Goal: Task Accomplishment & Management: Complete application form

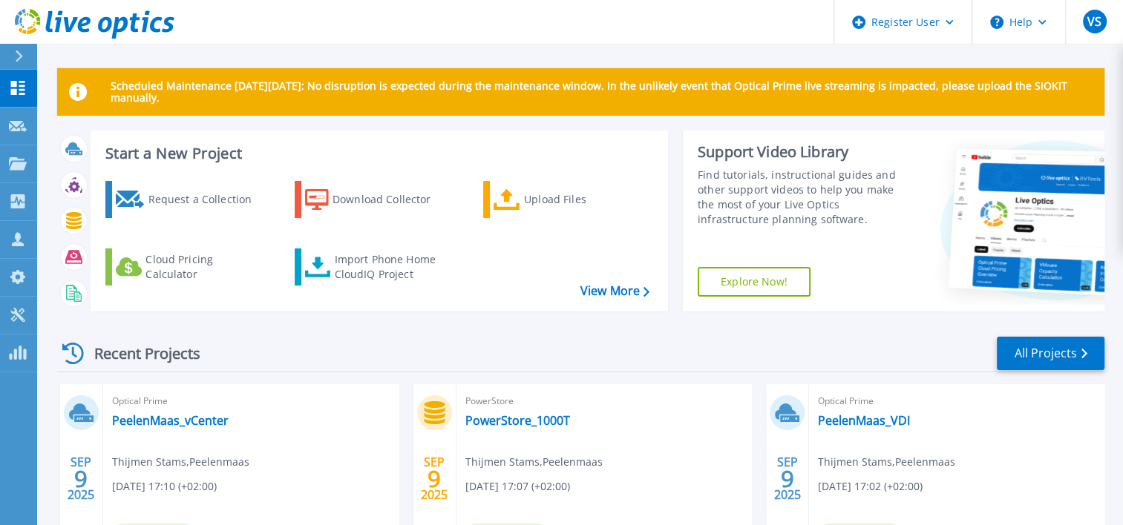
click at [21, 54] on icon at bounding box center [19, 56] width 7 height 12
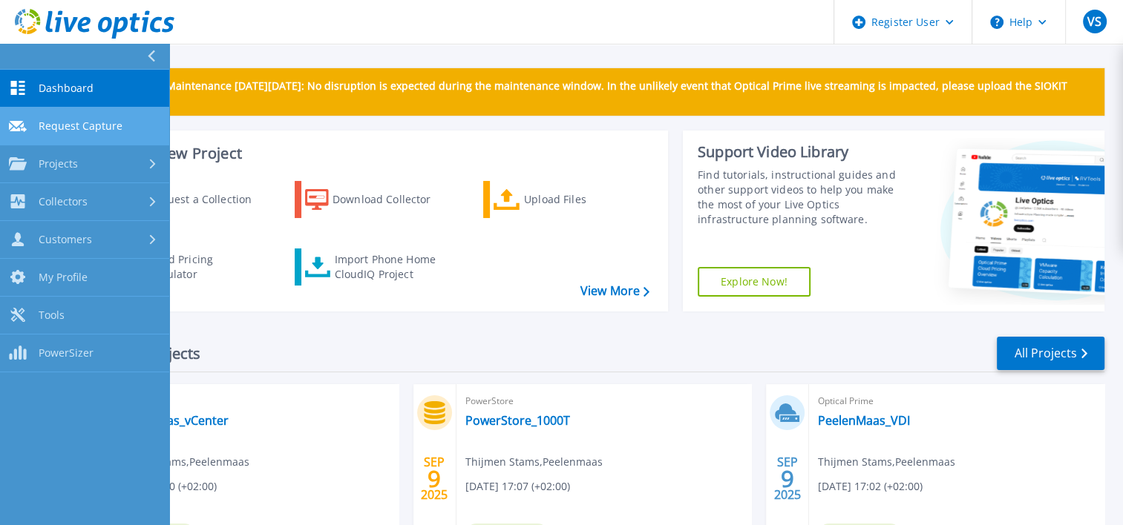
click at [79, 131] on span "Request Capture" at bounding box center [81, 125] width 84 height 13
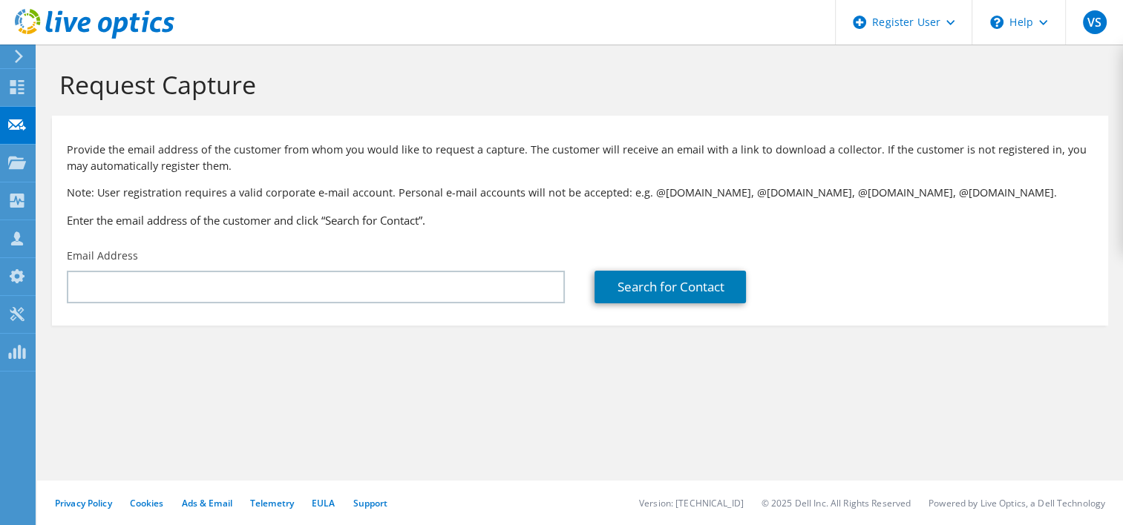
click at [21, 50] on icon at bounding box center [18, 56] width 11 height 13
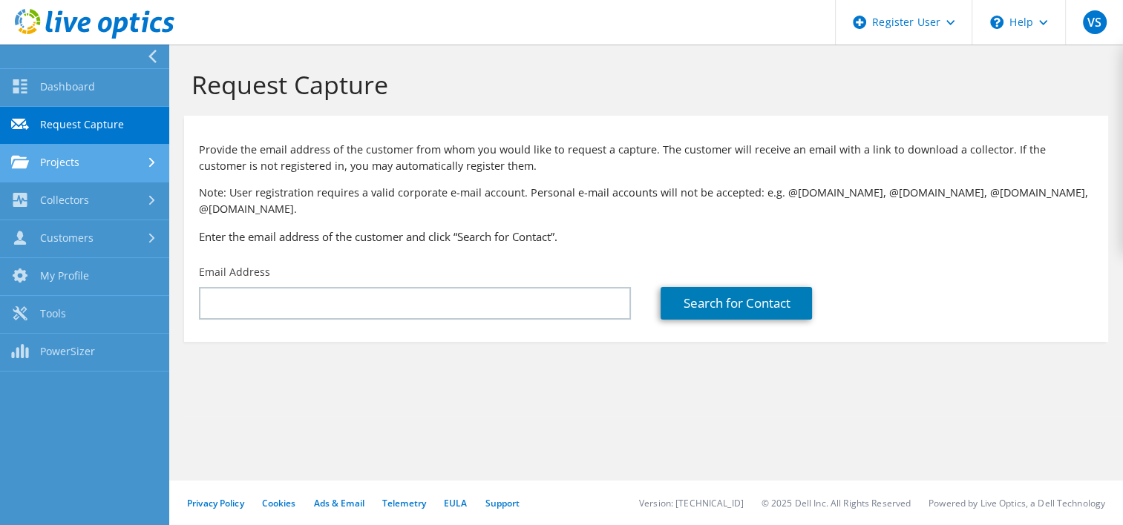
click at [70, 161] on link "Projects" at bounding box center [84, 164] width 169 height 38
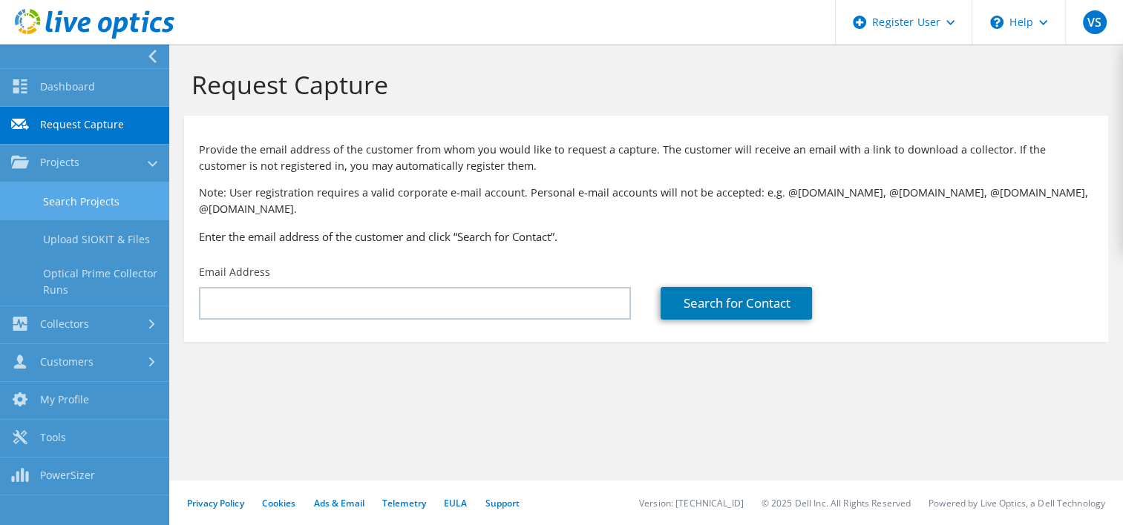
click at [88, 197] on link "Search Projects" at bounding box center [84, 202] width 169 height 38
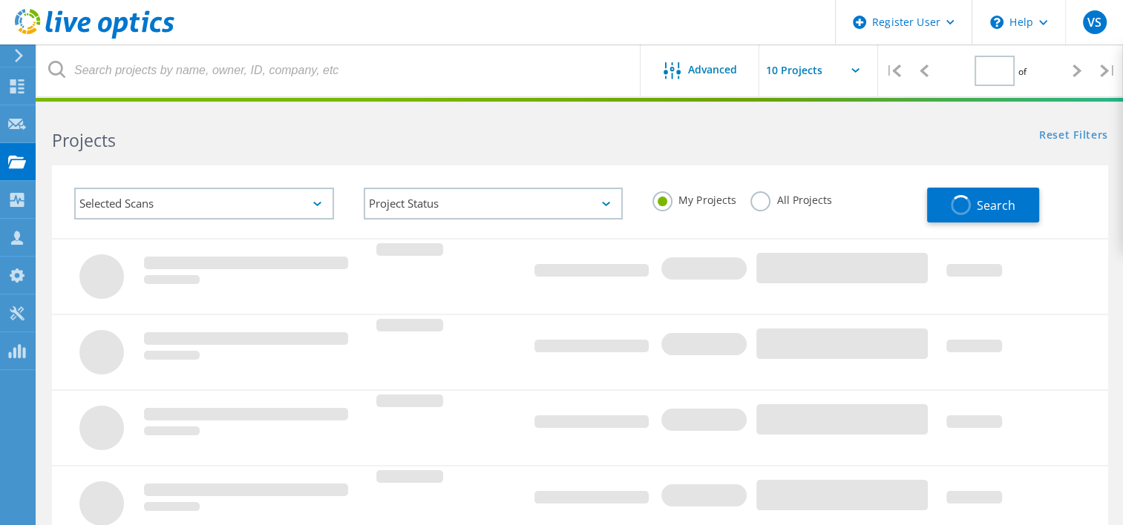
type input "1"
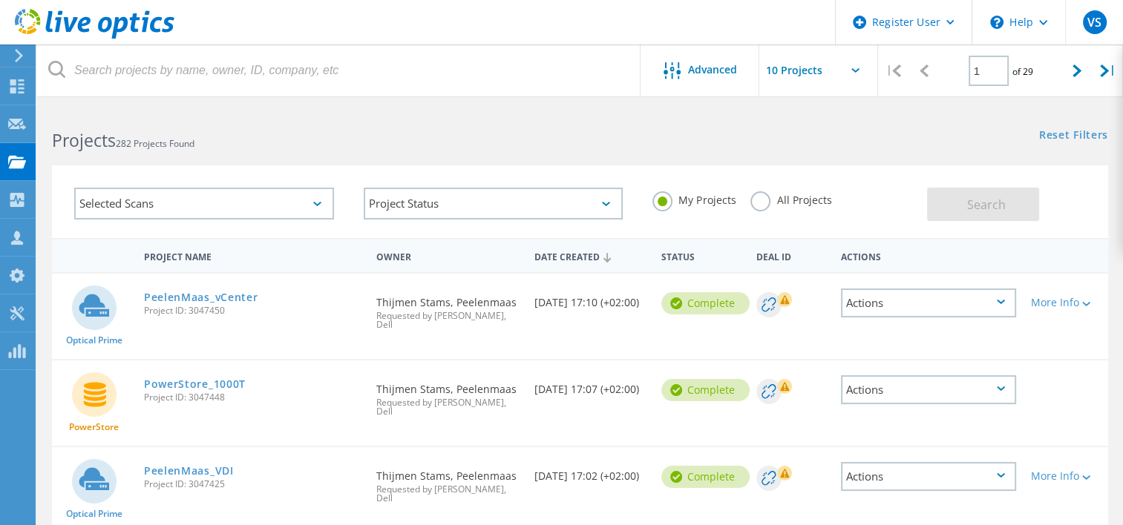
click at [760, 203] on label "All Projects" at bounding box center [790, 198] width 81 height 14
click at [0, 0] on input "All Projects" at bounding box center [0, 0] width 0 height 0
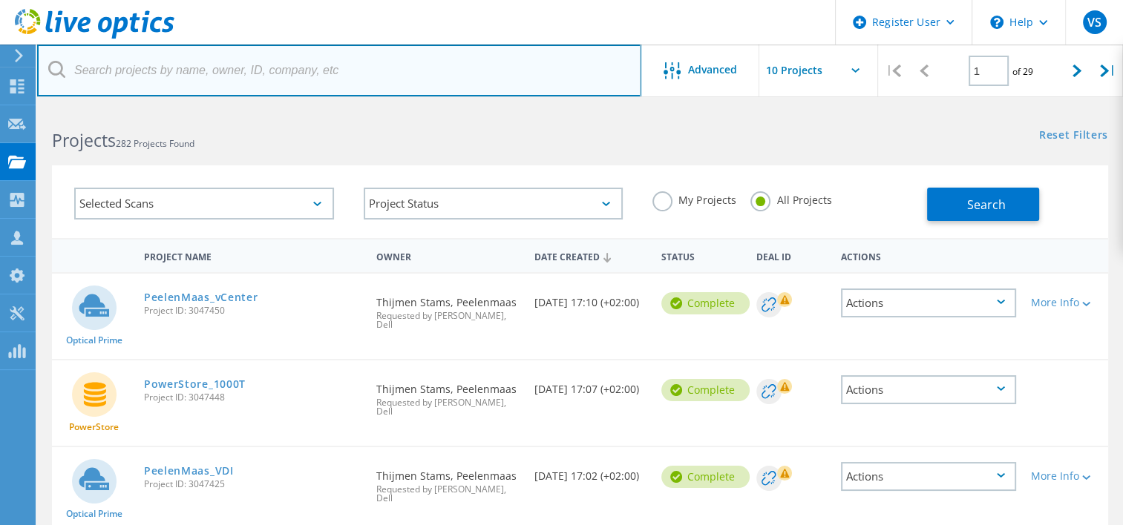
click at [364, 62] on input "text" at bounding box center [339, 71] width 604 height 52
type input "syntrophos"
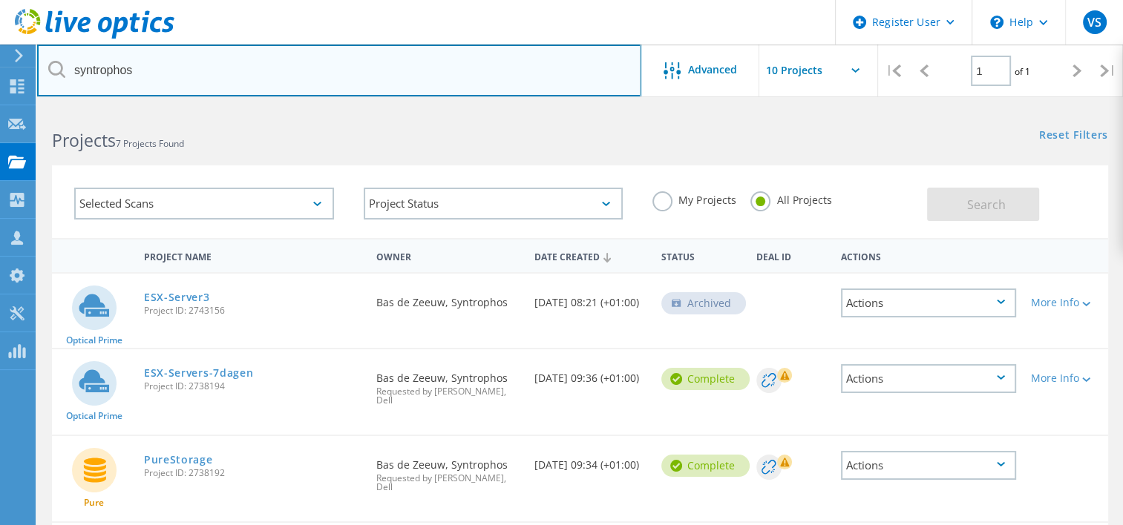
scroll to position [74, 0]
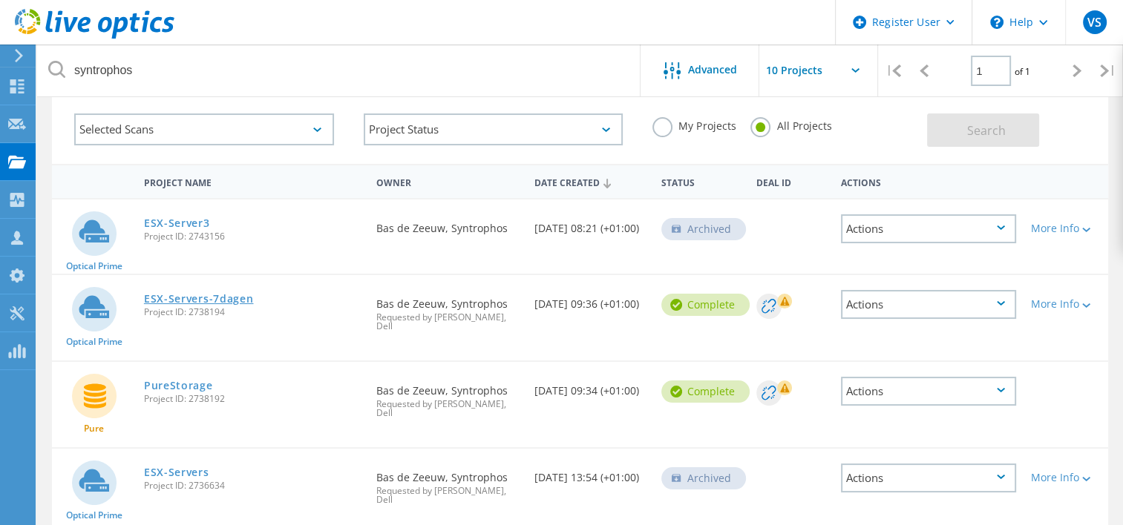
click at [196, 295] on link "ESX-Servers-7dagen" at bounding box center [199, 299] width 110 height 10
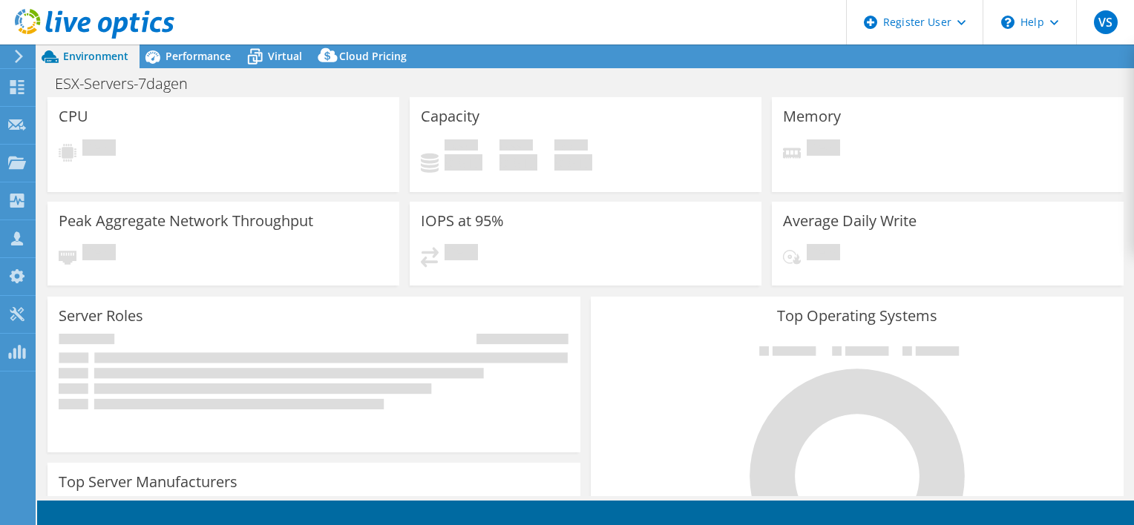
select select "EUFrankfurt"
select select "USD"
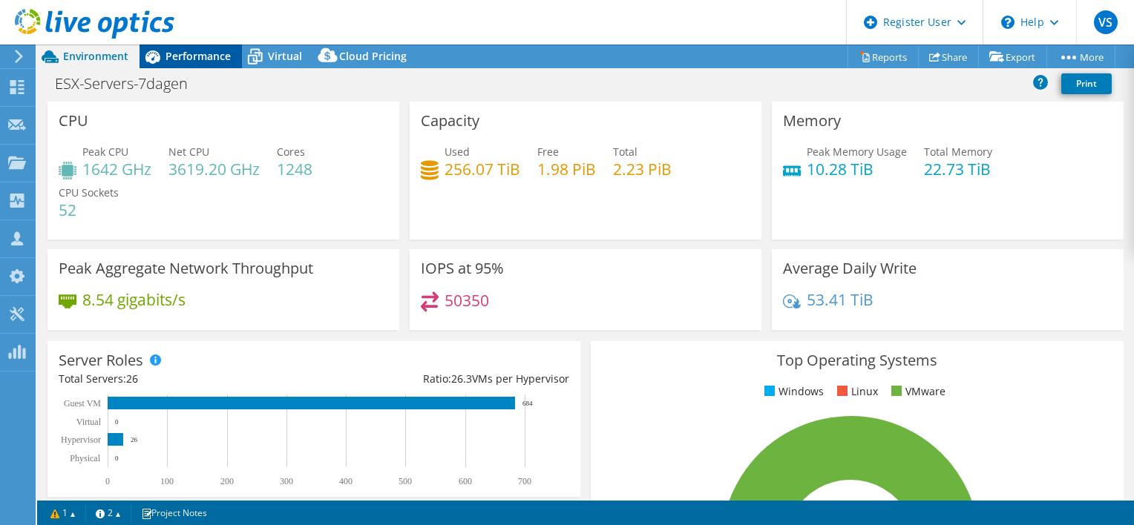
click at [206, 63] on div "Performance" at bounding box center [190, 57] width 102 height 24
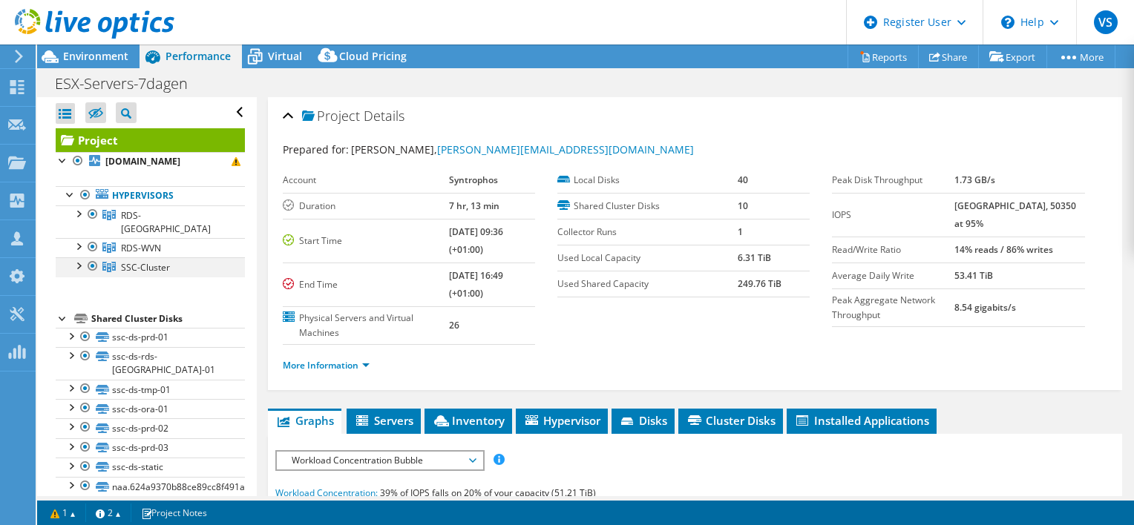
click at [79, 257] on div at bounding box center [77, 264] width 15 height 15
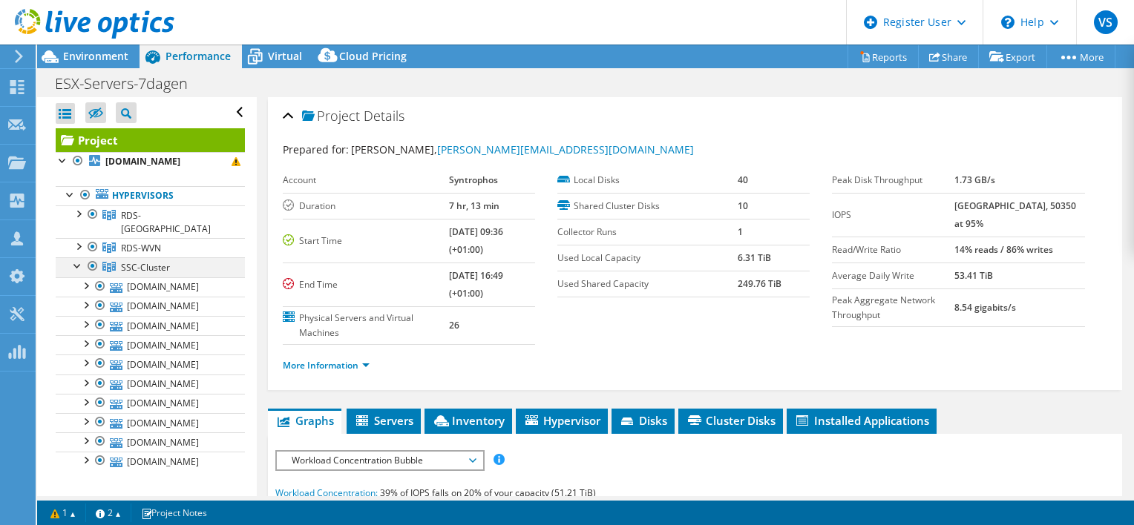
click at [79, 257] on div at bounding box center [77, 264] width 15 height 15
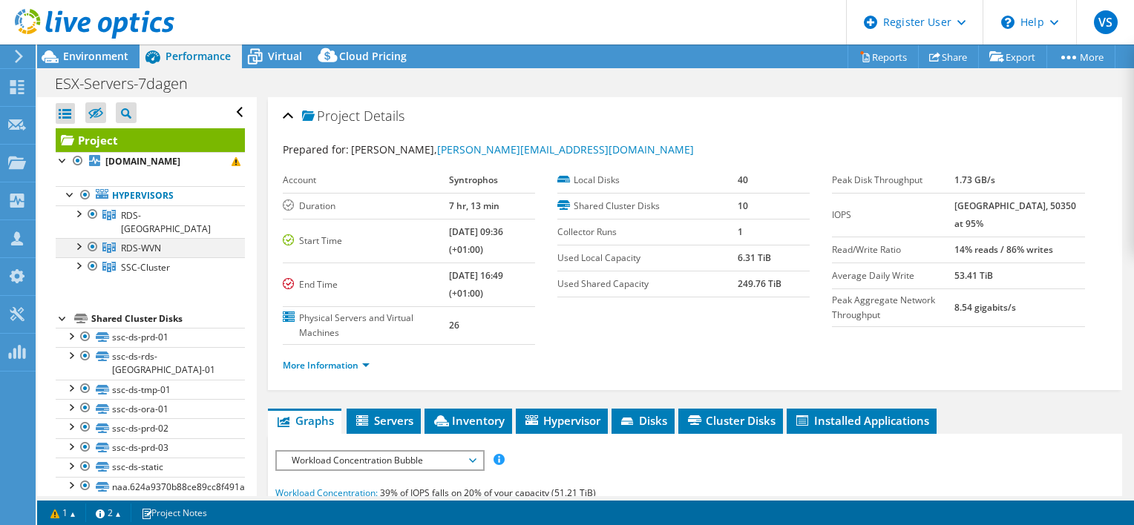
click at [79, 238] on div at bounding box center [77, 245] width 15 height 15
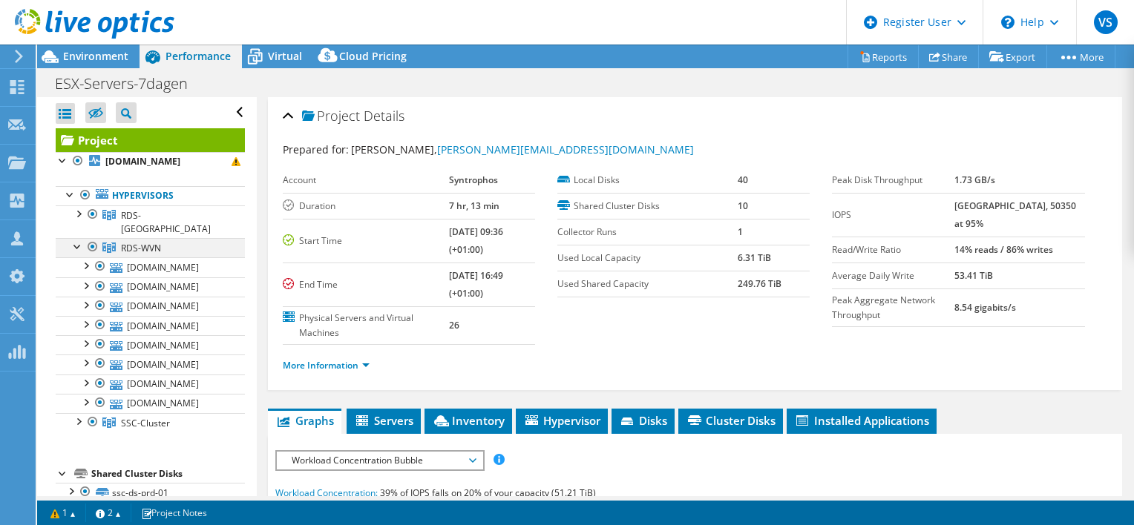
click at [79, 238] on div at bounding box center [77, 245] width 15 height 15
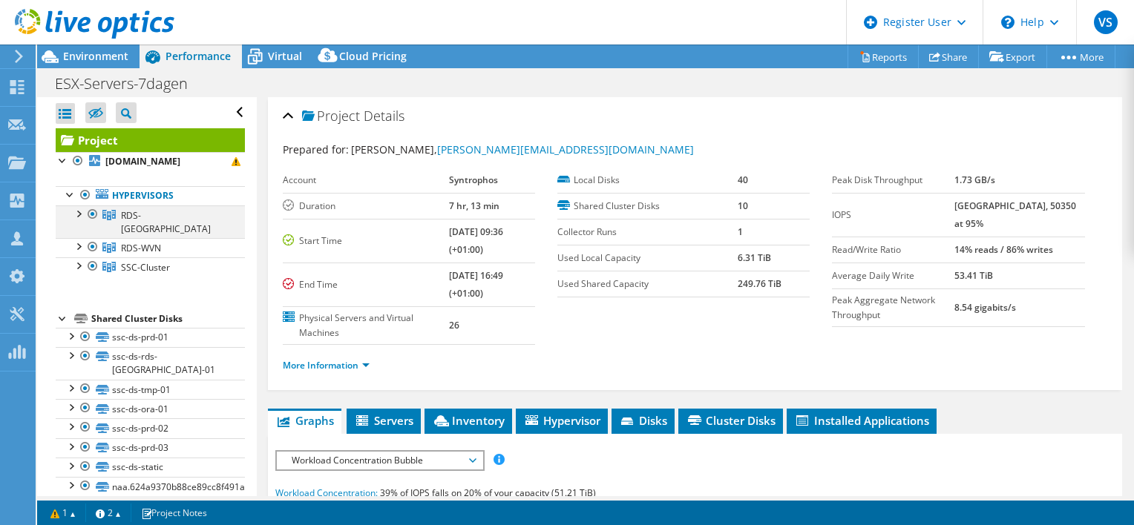
click at [80, 214] on div at bounding box center [77, 213] width 15 height 15
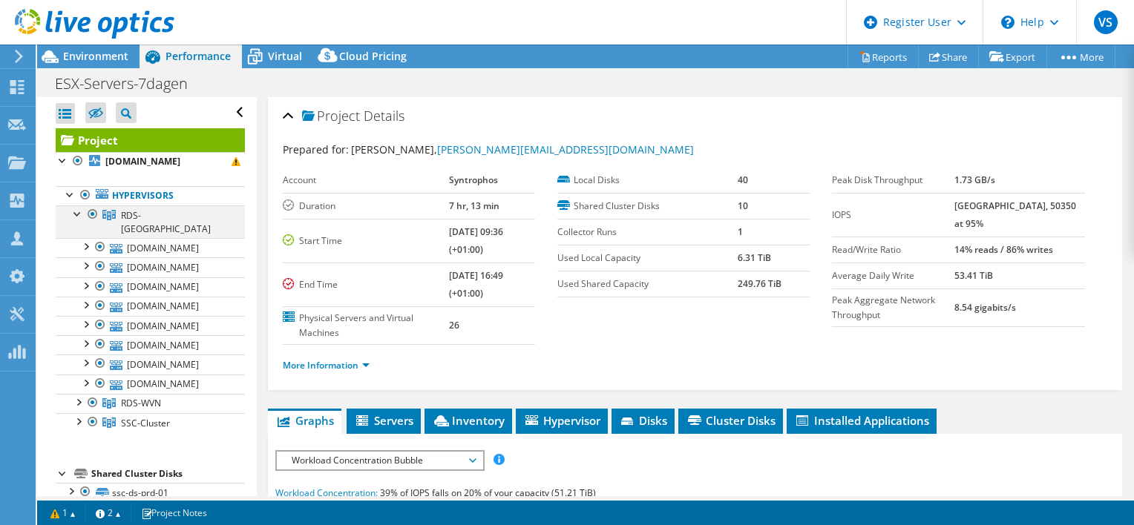
click at [80, 214] on div at bounding box center [77, 213] width 15 height 15
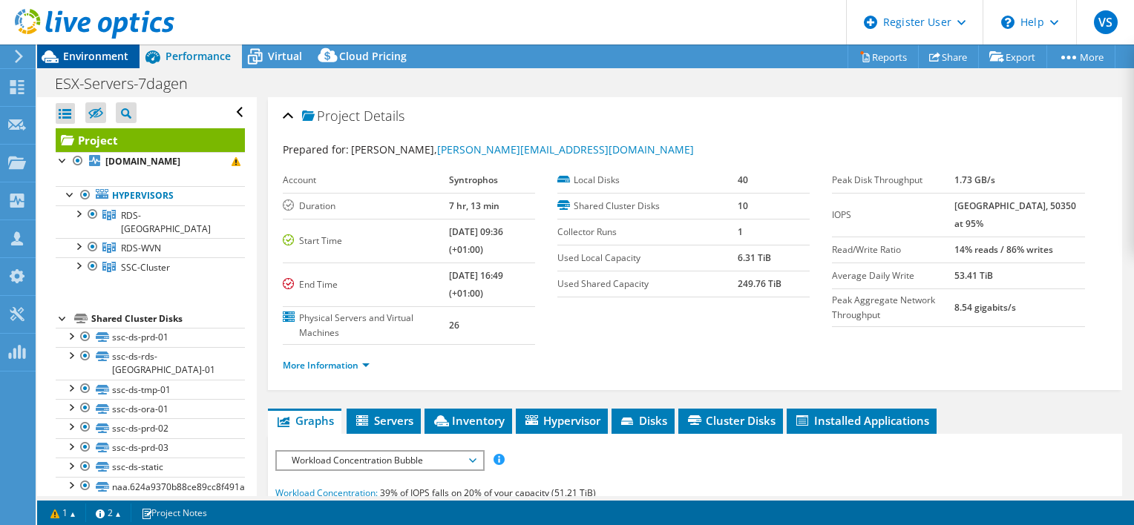
click at [99, 53] on span "Environment" at bounding box center [95, 56] width 65 height 14
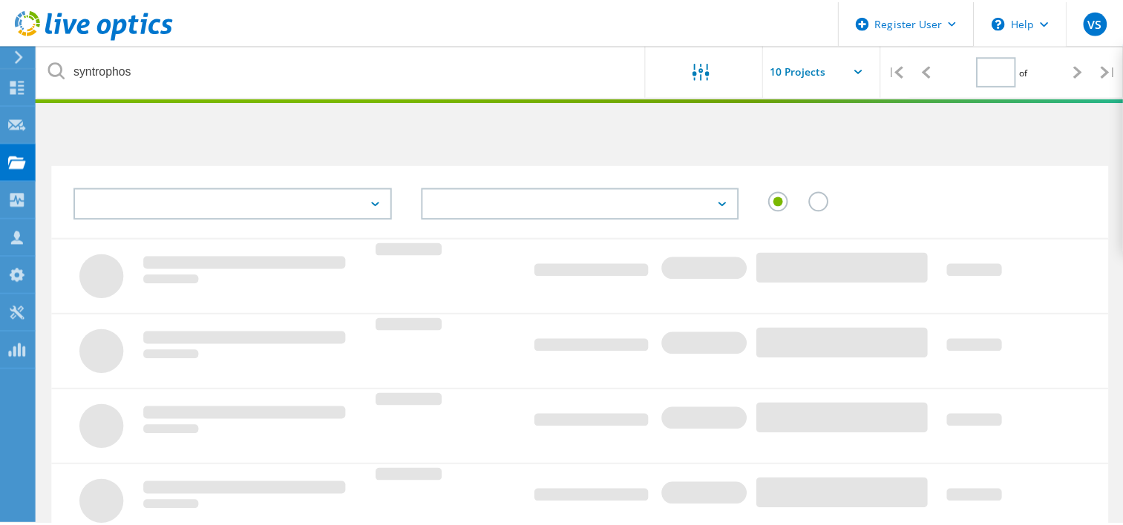
scroll to position [74, 0]
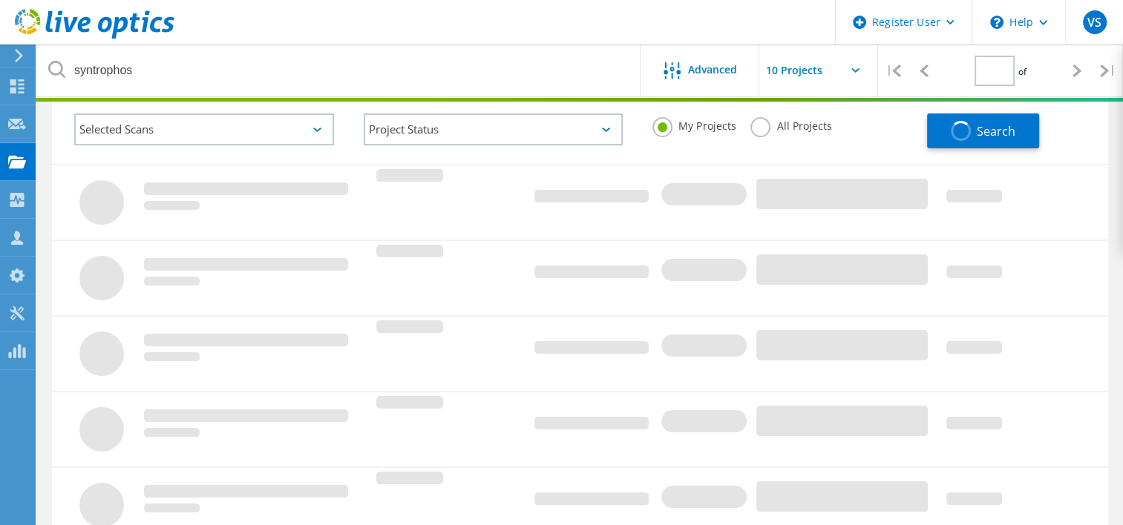
type input "1"
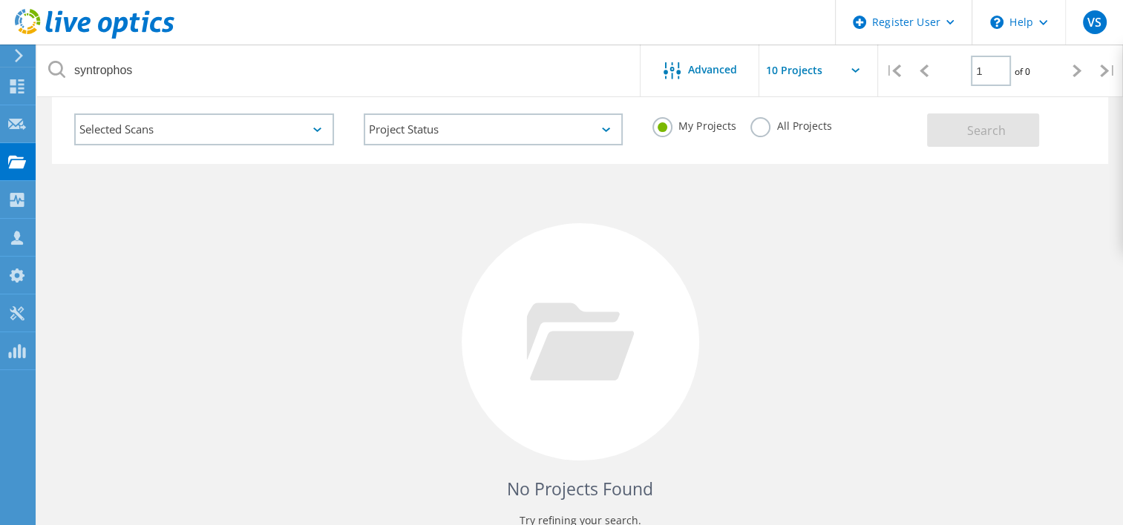
click at [746, 121] on div "My Projects All Projects" at bounding box center [781, 126] width 289 height 55
click at [751, 122] on label "All Projects" at bounding box center [790, 124] width 81 height 14
click at [0, 0] on input "All Projects" at bounding box center [0, 0] width 0 height 0
click at [1018, 134] on button "Search" at bounding box center [983, 130] width 112 height 33
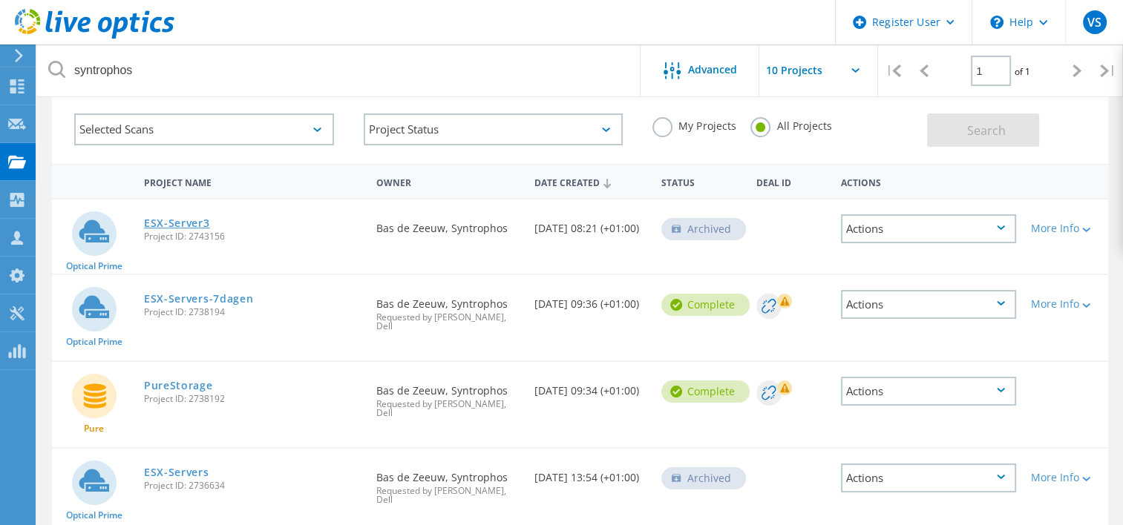
click at [186, 220] on link "ESX-Server3" at bounding box center [177, 223] width 66 height 10
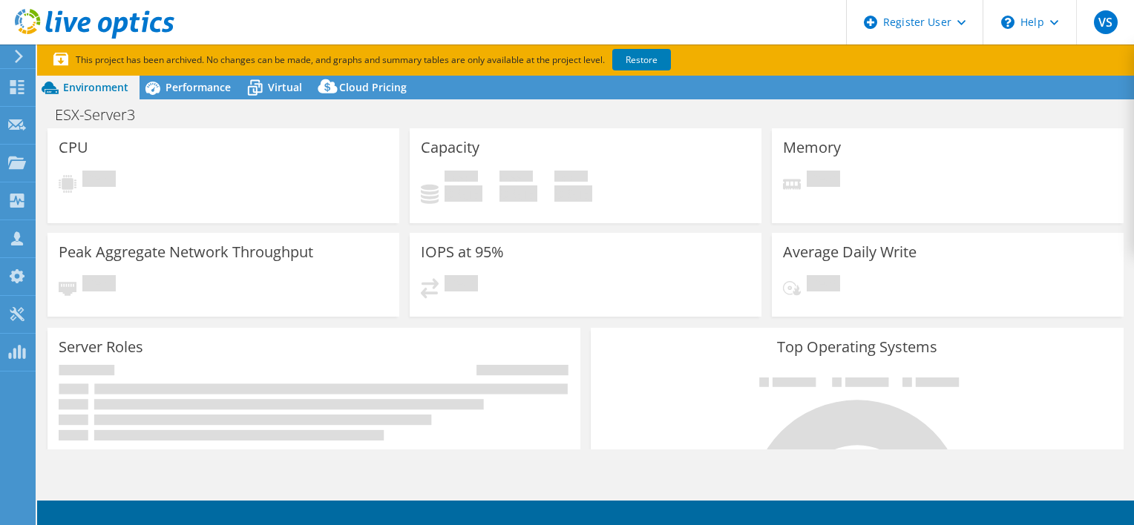
select select "EUFrankfurt"
select select "USD"
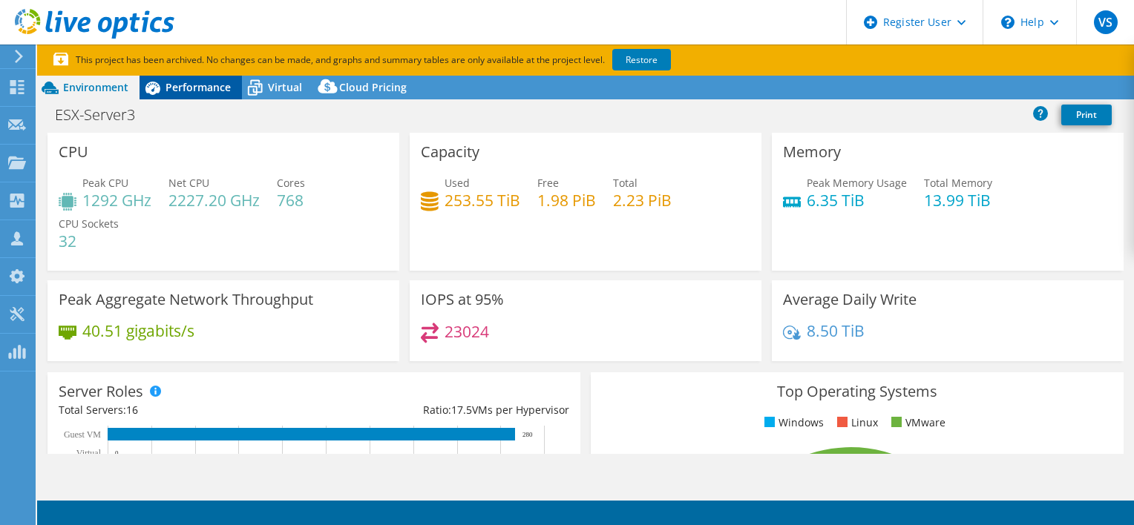
click at [197, 86] on span "Performance" at bounding box center [197, 87] width 65 height 14
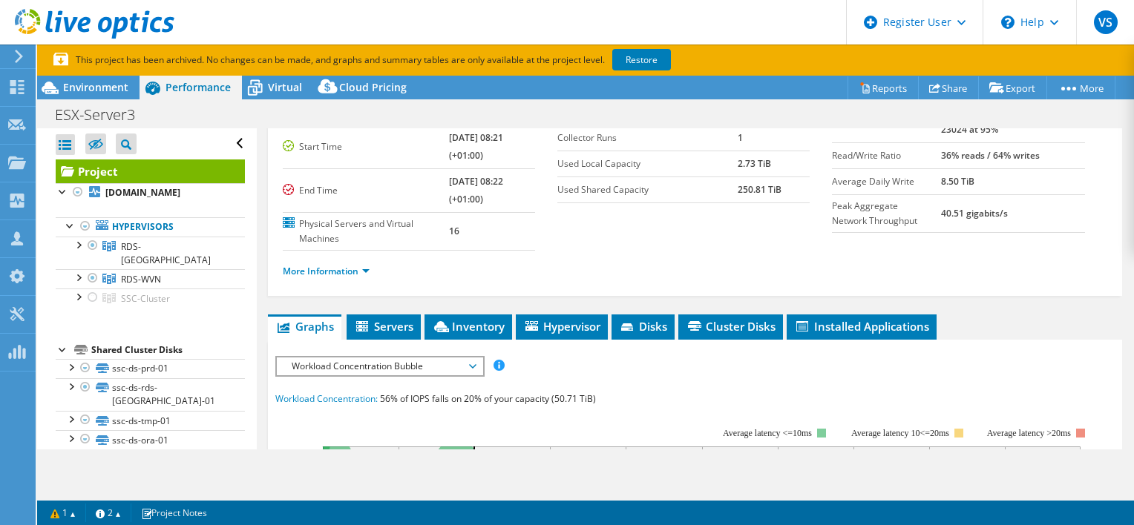
scroll to position [148, 0]
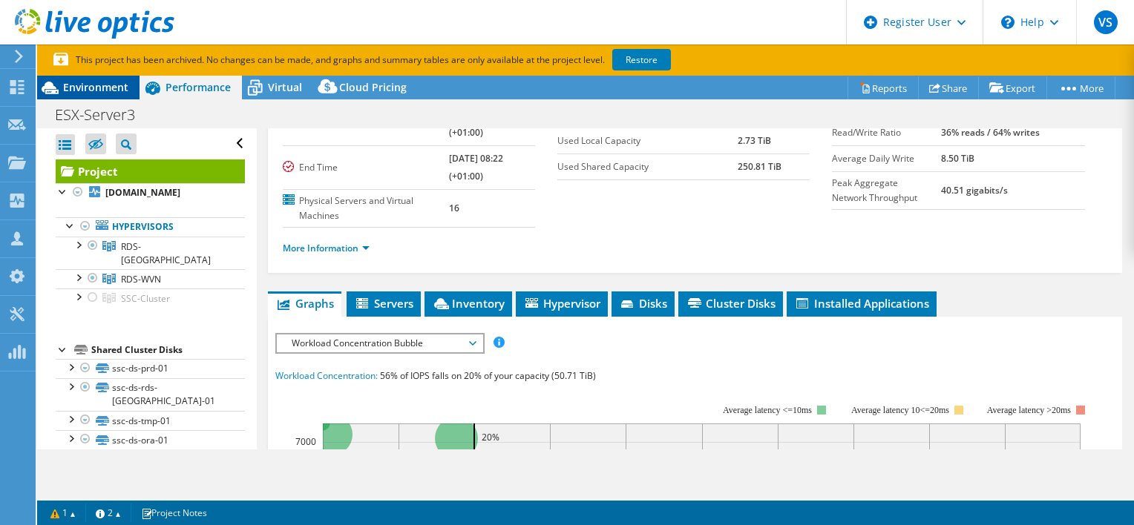
click at [114, 89] on span "Environment" at bounding box center [95, 87] width 65 height 14
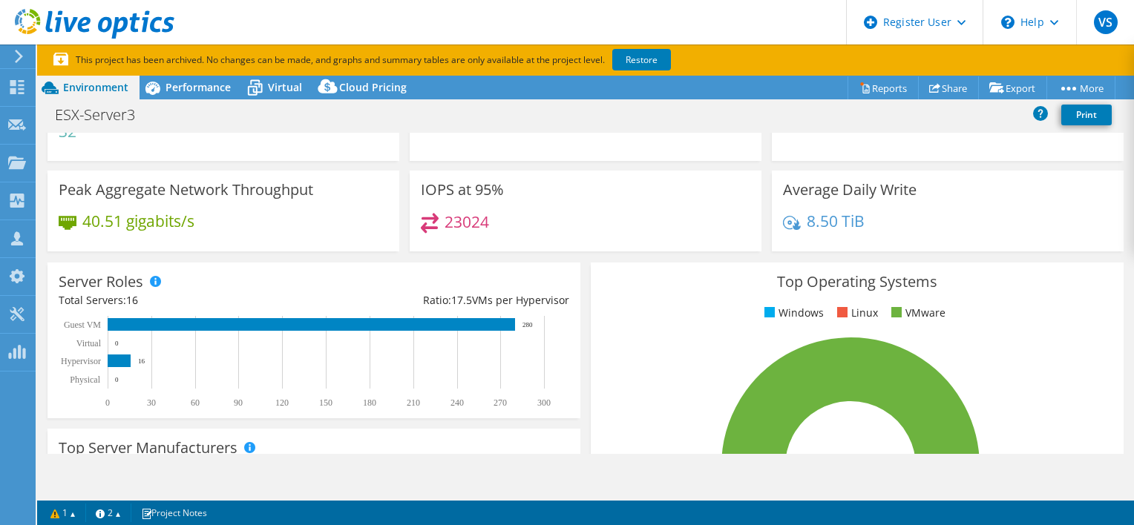
scroll to position [0, 0]
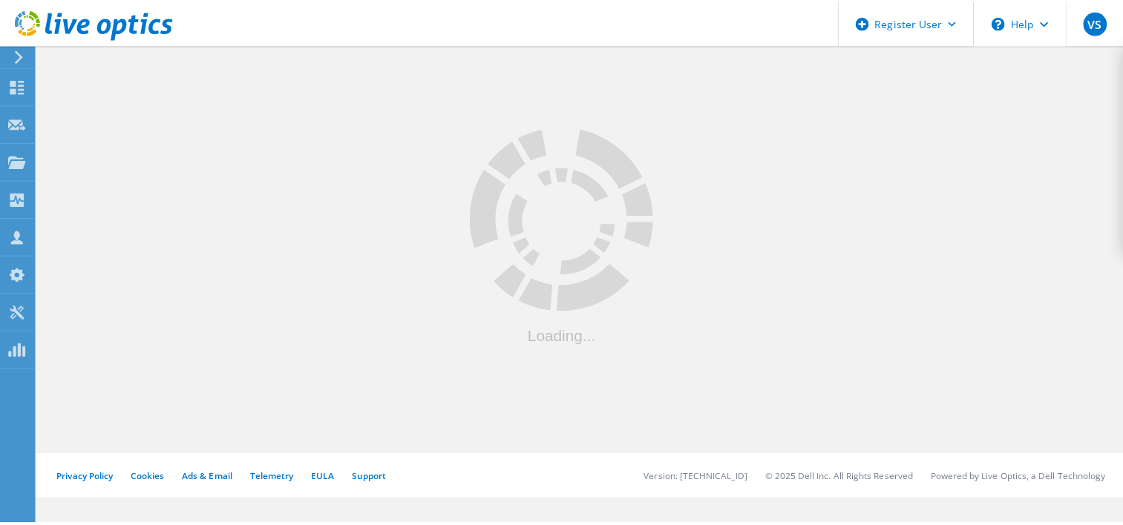
scroll to position [74, 0]
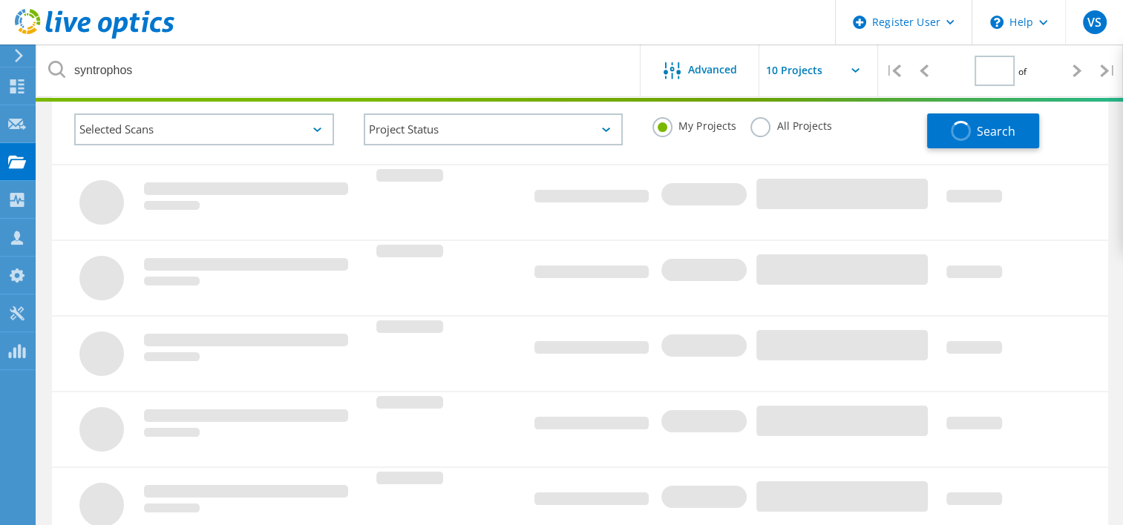
type input "1"
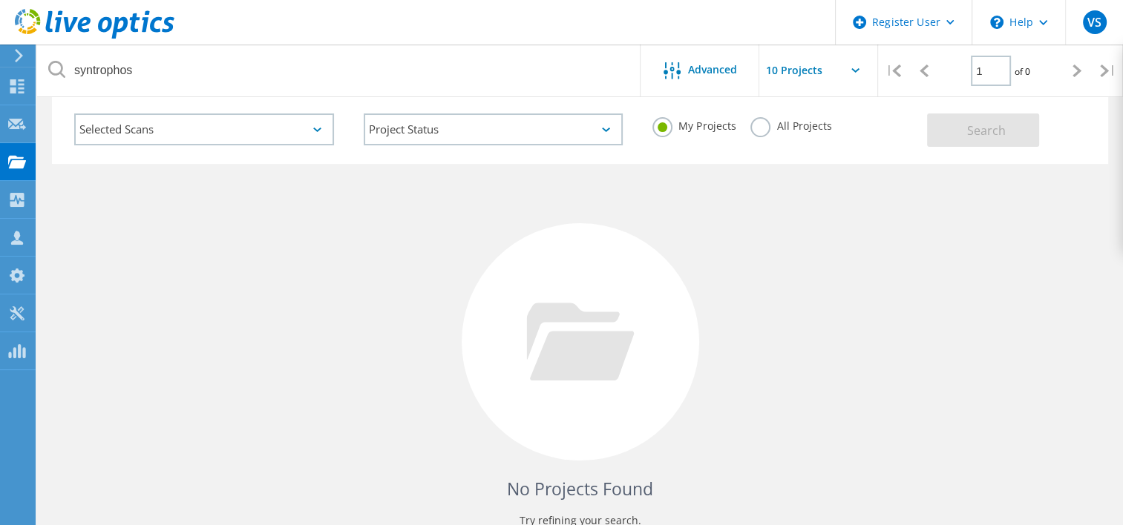
click at [761, 127] on label "All Projects" at bounding box center [790, 124] width 81 height 14
click at [0, 0] on input "All Projects" at bounding box center [0, 0] width 0 height 0
click at [973, 129] on span "Search" at bounding box center [986, 130] width 39 height 16
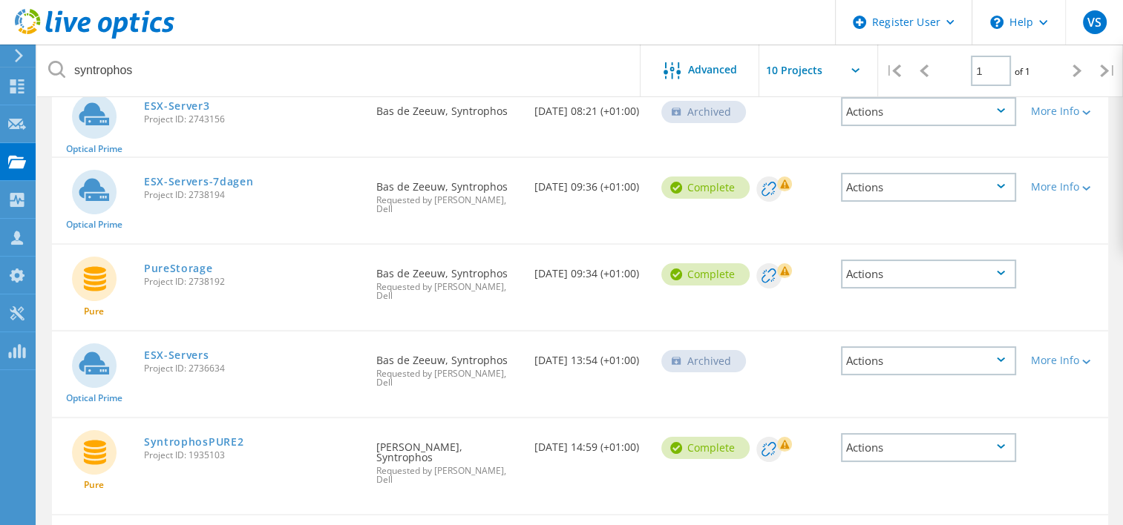
scroll to position [297, 0]
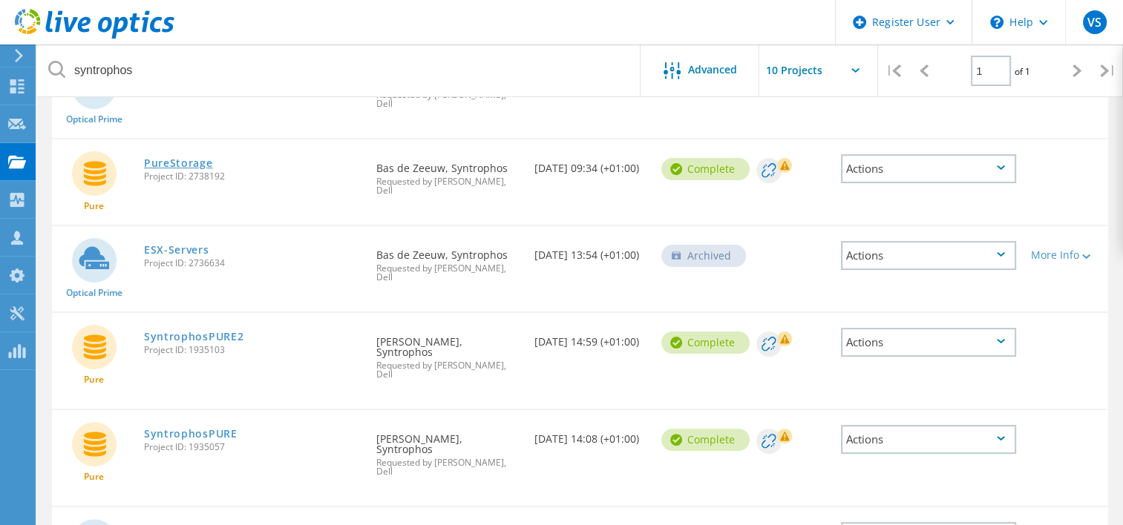
click at [158, 161] on link "PureStorage" at bounding box center [178, 163] width 69 height 10
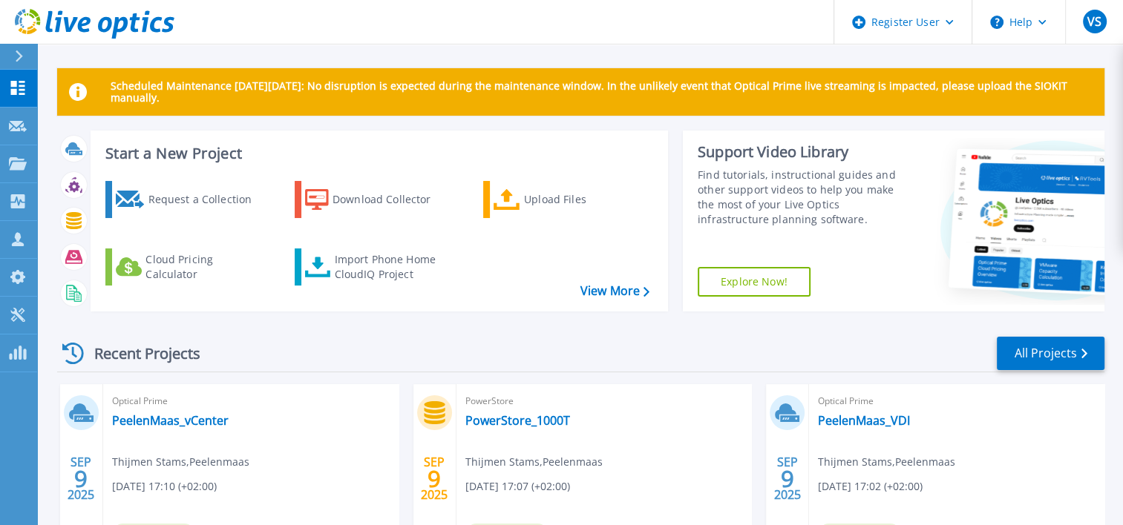
click at [18, 48] on div at bounding box center [25, 56] width 24 height 25
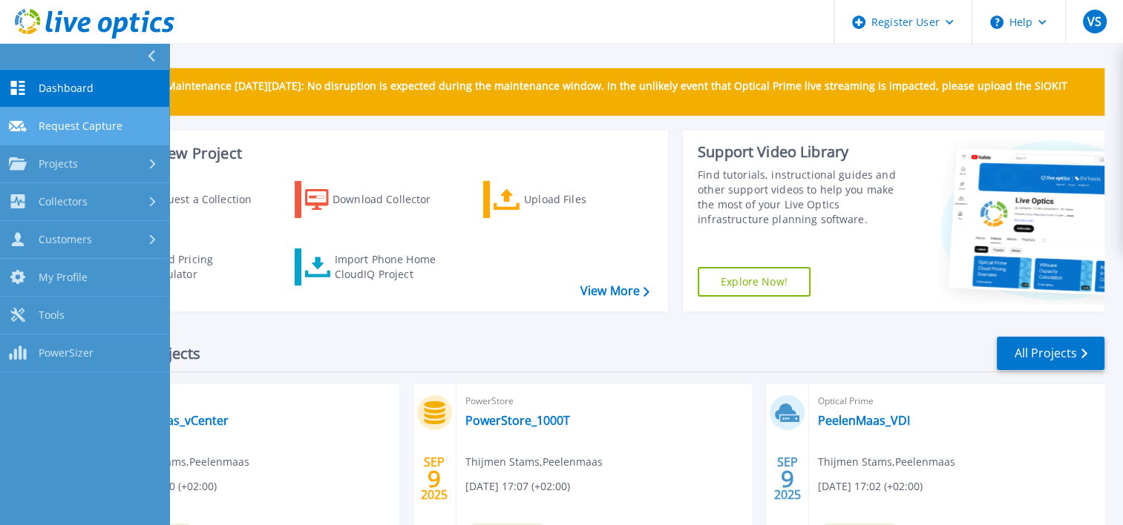
click at [64, 121] on span "Request Capture" at bounding box center [81, 125] width 84 height 13
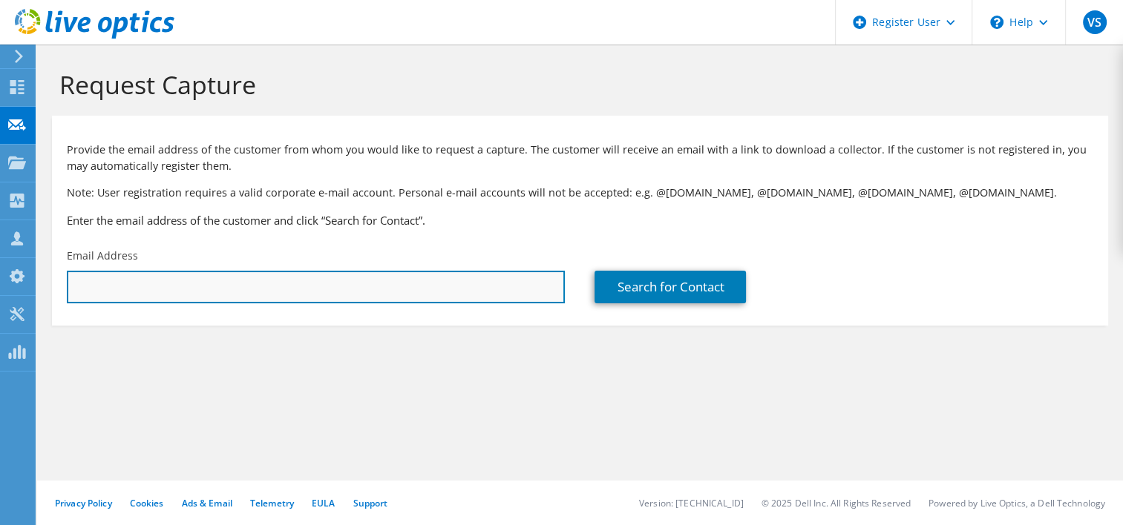
click at [172, 295] on input "text" at bounding box center [316, 287] width 498 height 33
paste input "[PERSON_NAME][EMAIL_ADDRESS][DOMAIN_NAME]"
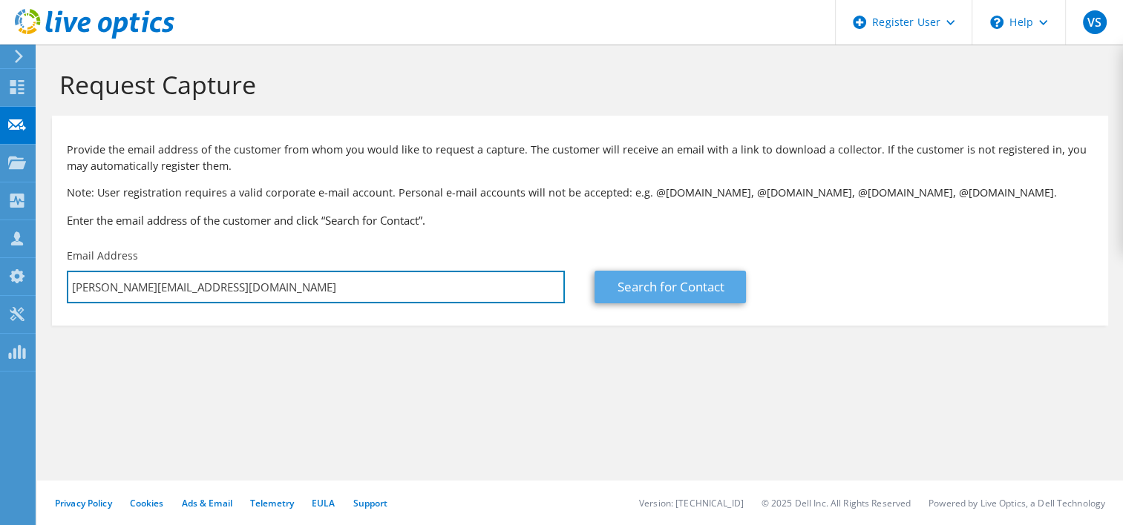
type input "[PERSON_NAME][EMAIL_ADDRESS][DOMAIN_NAME]"
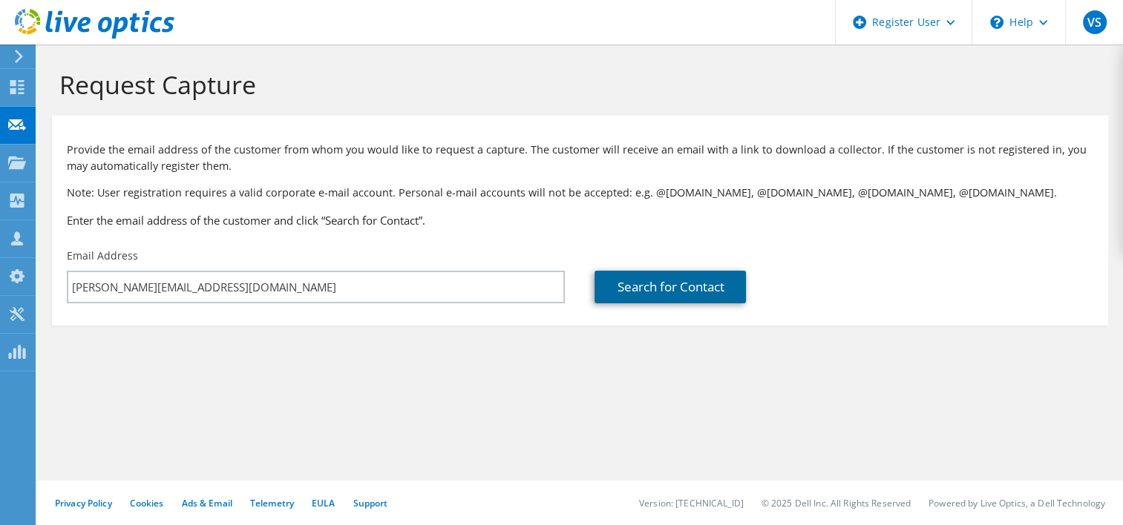
click at [626, 291] on link "Search for Contact" at bounding box center [669, 287] width 151 height 33
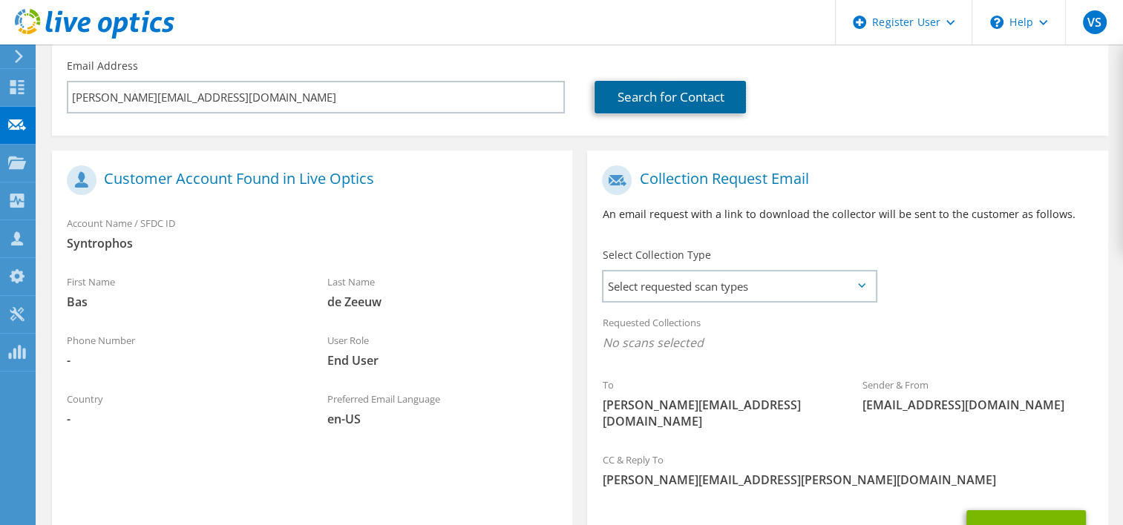
scroll to position [223, 0]
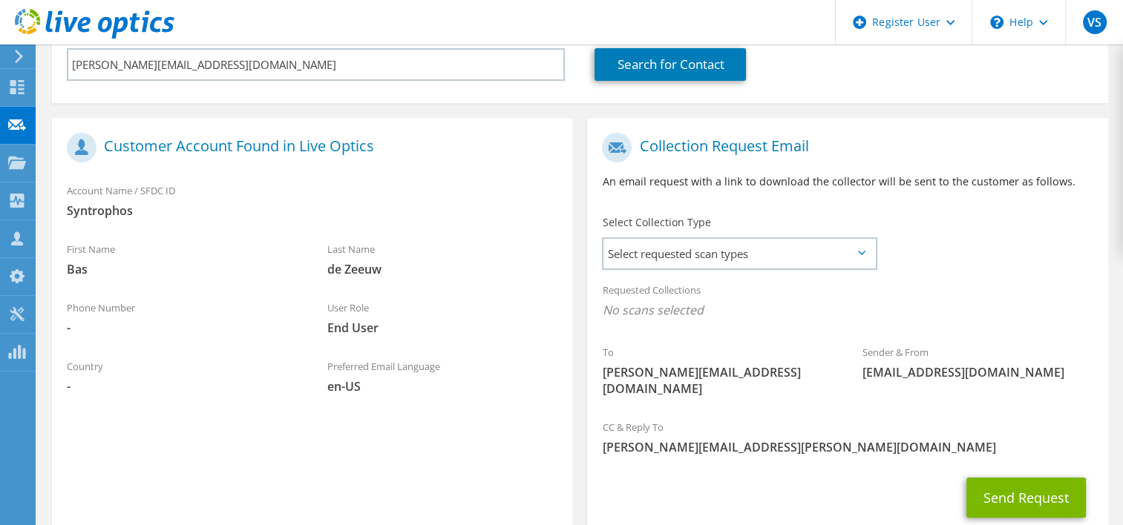
click at [864, 252] on icon at bounding box center [861, 253] width 7 height 4
click at [858, 252] on icon at bounding box center [861, 253] width 7 height 4
click at [834, 250] on span "Select requested scan types" at bounding box center [738, 254] width 271 height 30
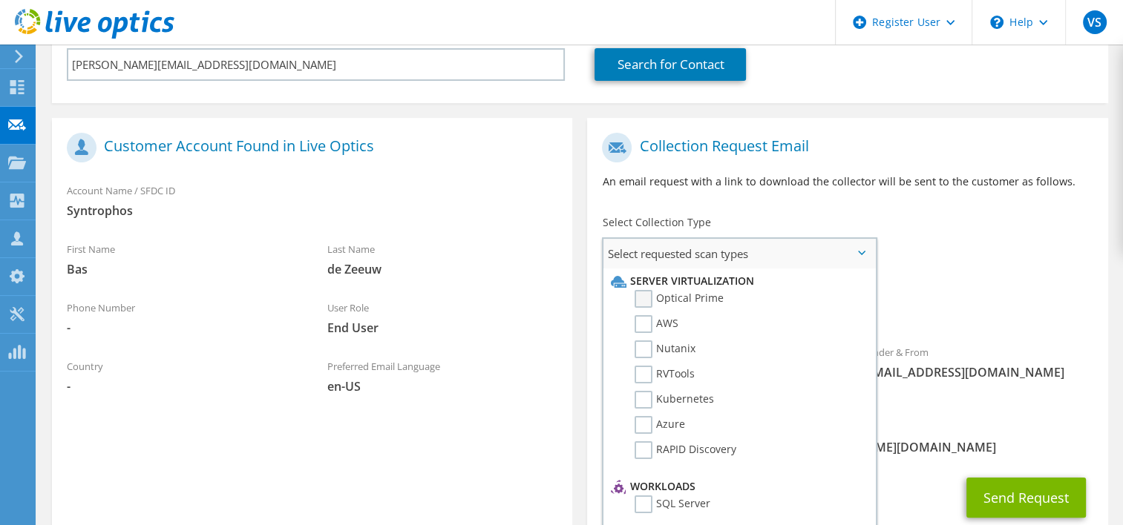
click at [645, 298] on label "Optical Prime" at bounding box center [678, 299] width 89 height 18
click at [0, 0] on input "Optical Prime" at bounding box center [0, 0] width 0 height 0
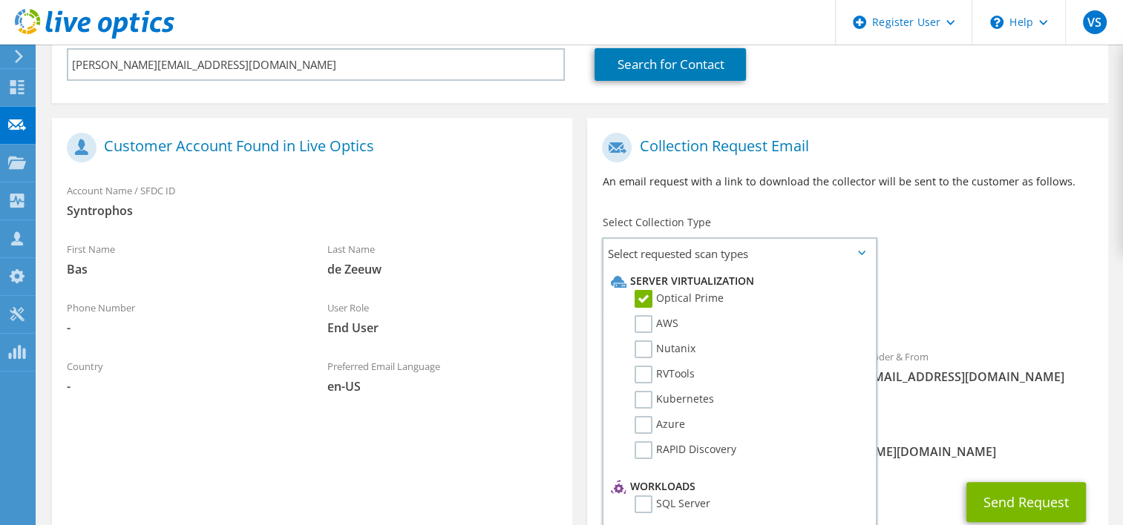
click at [1045, 299] on div "Requested Collections No scans selected Optical Prime" at bounding box center [847, 304] width 520 height 59
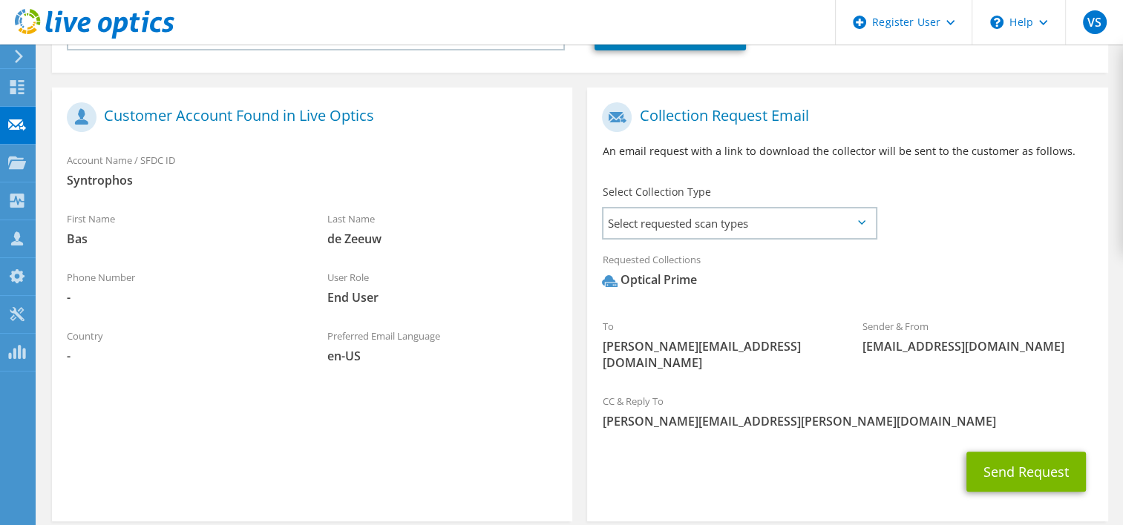
scroll to position [233, 0]
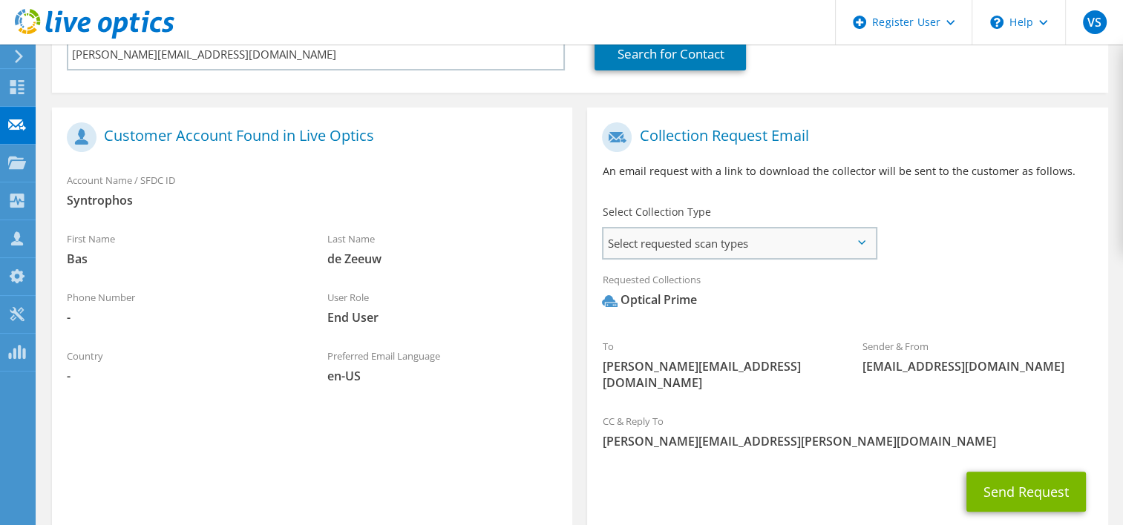
click at [858, 246] on span "Select requested scan types" at bounding box center [738, 244] width 271 height 30
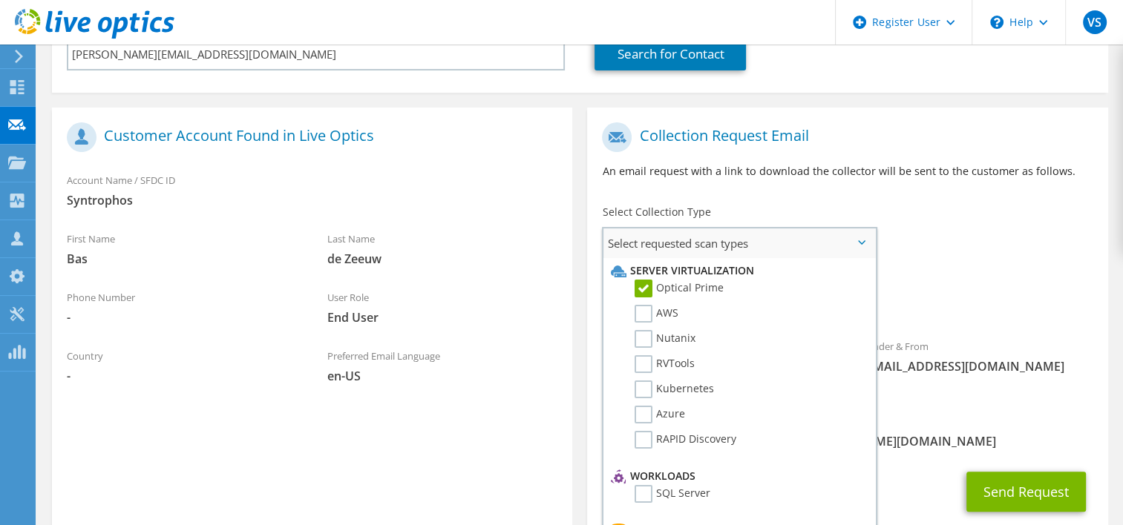
click at [858, 246] on span "Select requested scan types" at bounding box center [738, 244] width 271 height 30
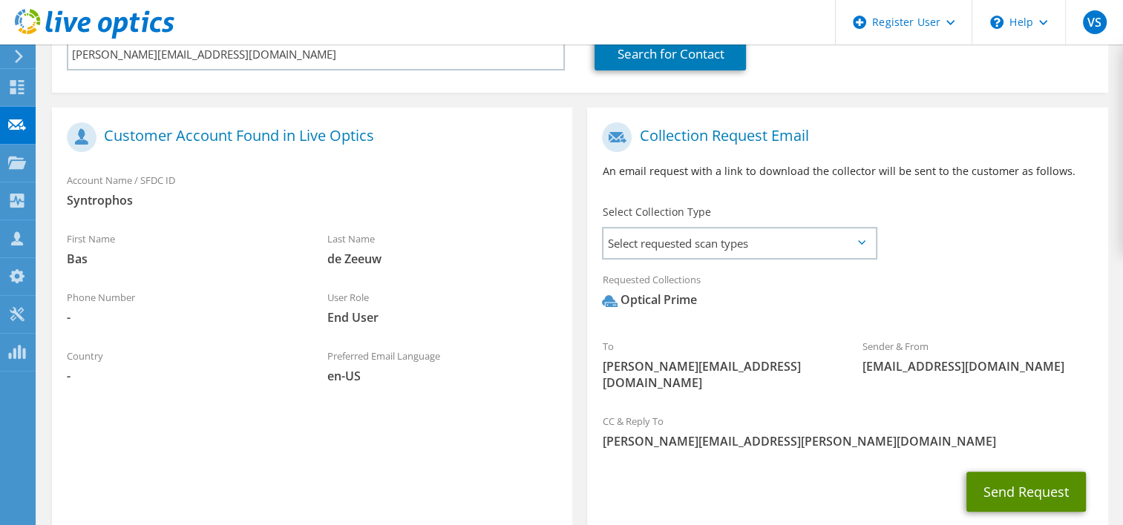
click at [1029, 472] on button "Send Request" at bounding box center [1025, 492] width 119 height 40
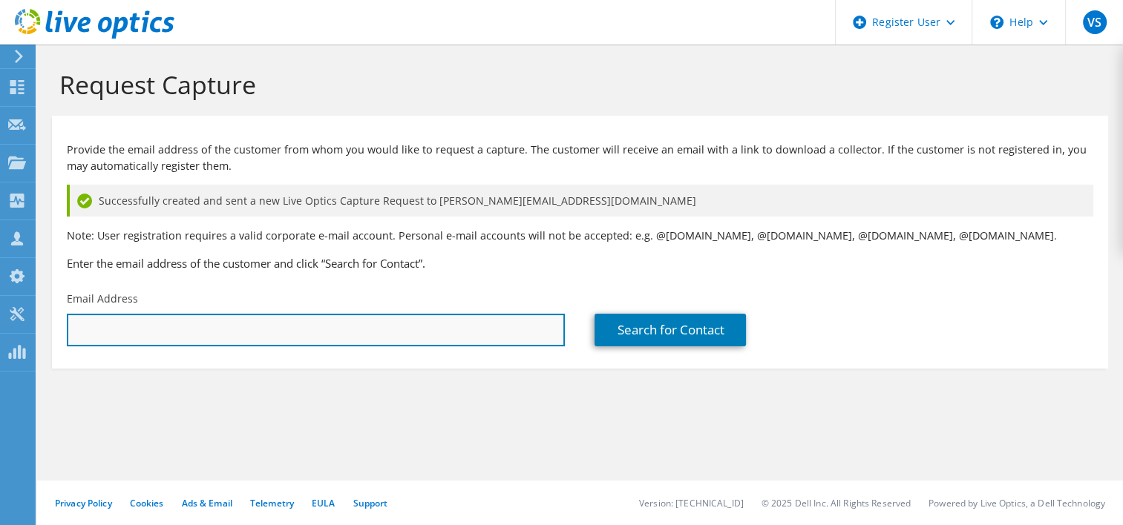
click at [355, 333] on input "text" at bounding box center [316, 330] width 498 height 33
paste input "b.dezeeuw@syntrophos.nl"
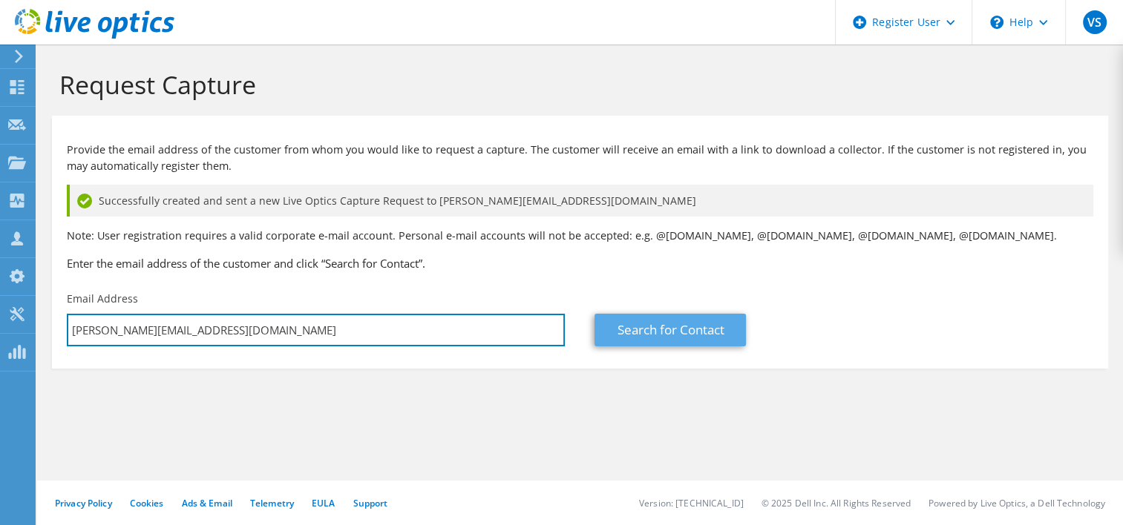
type input "b.dezeeuw@syntrophos.nl"
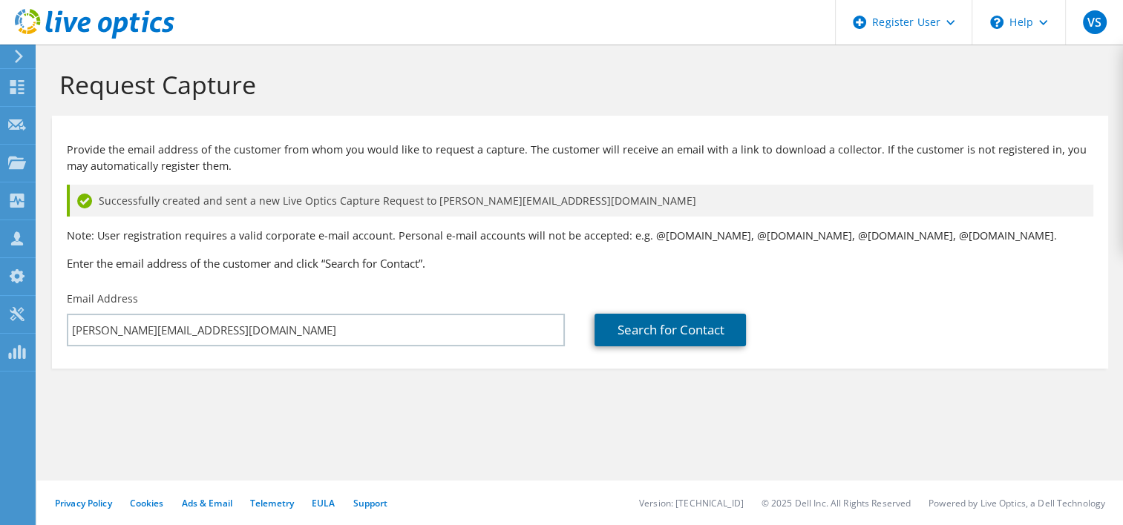
click at [671, 332] on link "Search for Contact" at bounding box center [669, 330] width 151 height 33
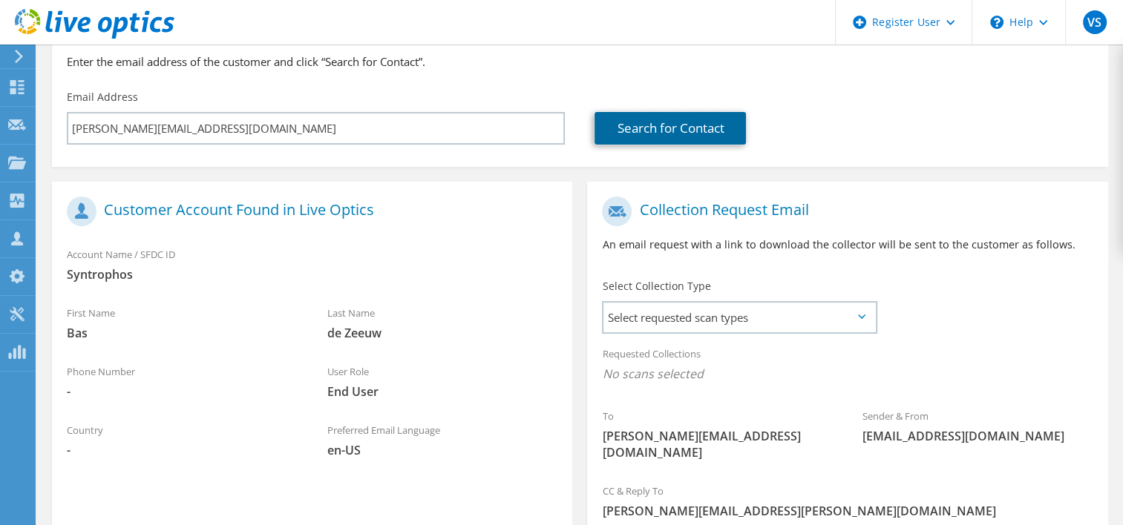
scroll to position [223, 0]
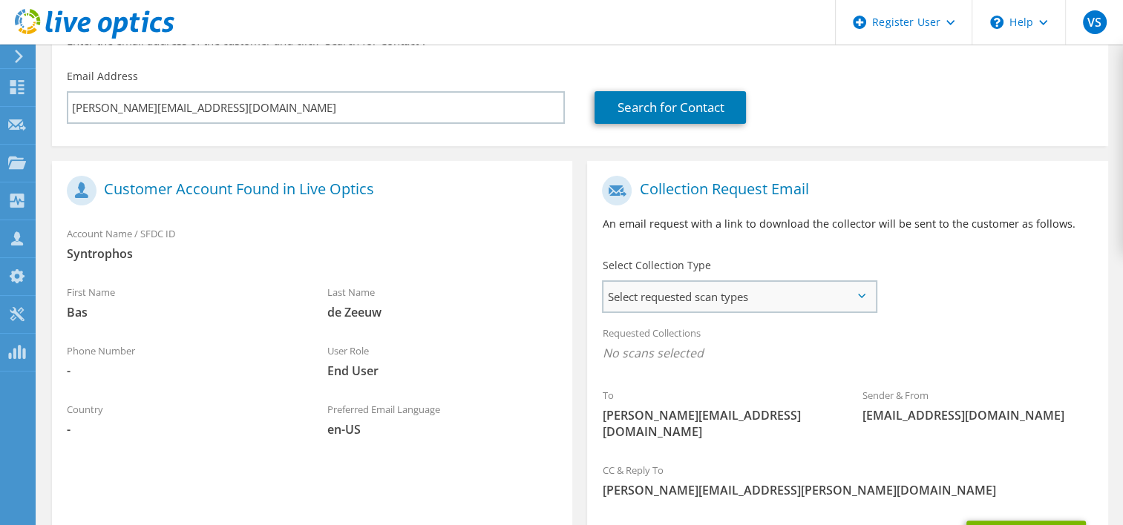
click at [857, 300] on span "Select requested scan types" at bounding box center [738, 297] width 271 height 30
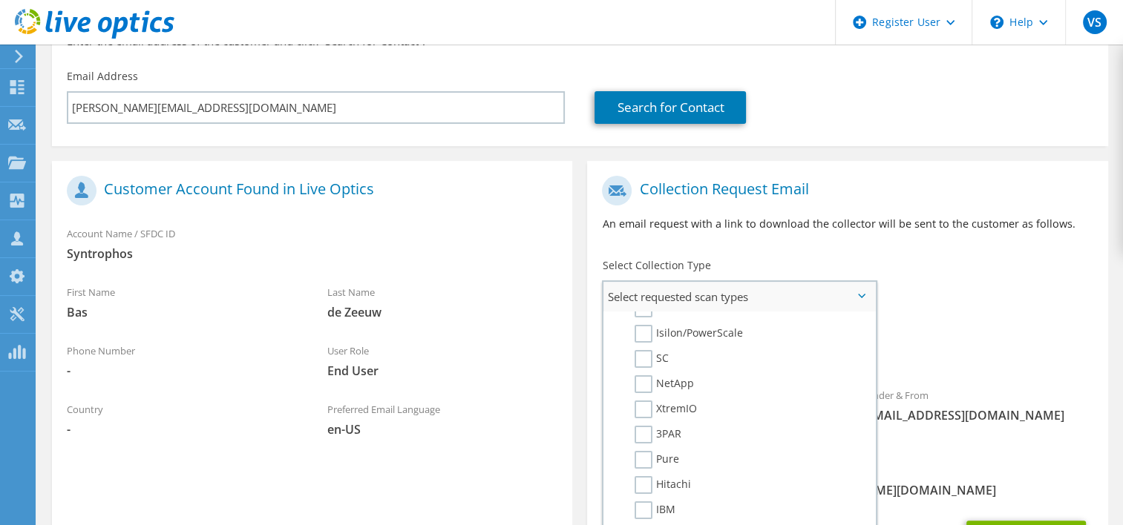
scroll to position [445, 0]
click at [648, 425] on label "Pure" at bounding box center [656, 434] width 45 height 18
click at [0, 0] on input "Pure" at bounding box center [0, 0] width 0 height 0
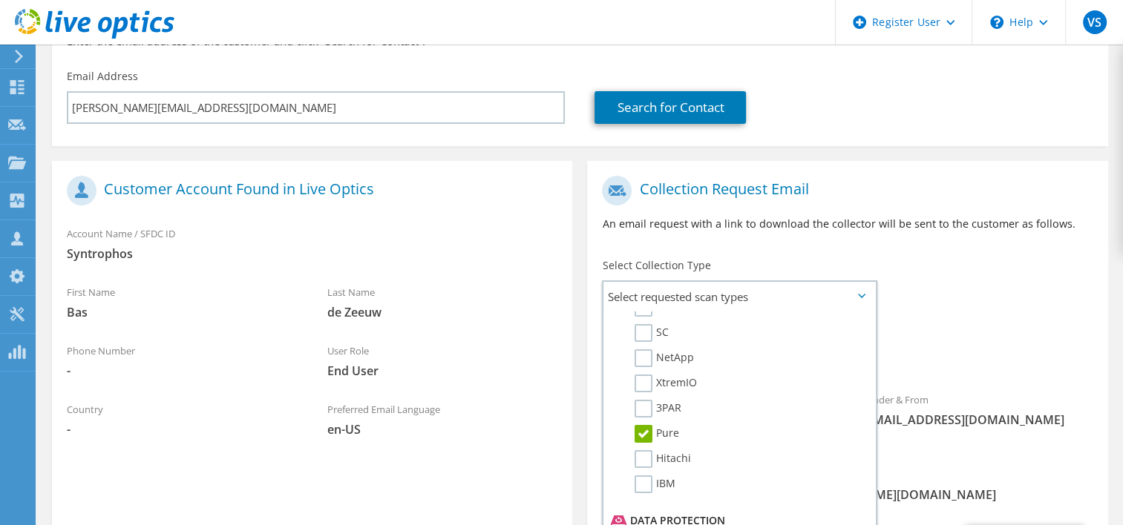
click at [999, 343] on div "Requested Collections No scans selected Pure" at bounding box center [847, 347] width 520 height 59
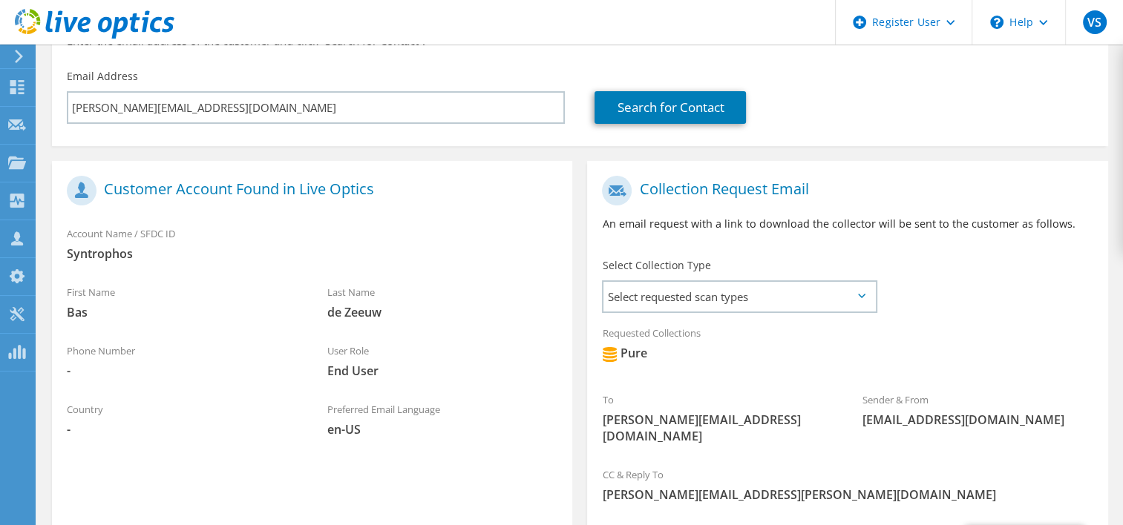
scroll to position [297, 0]
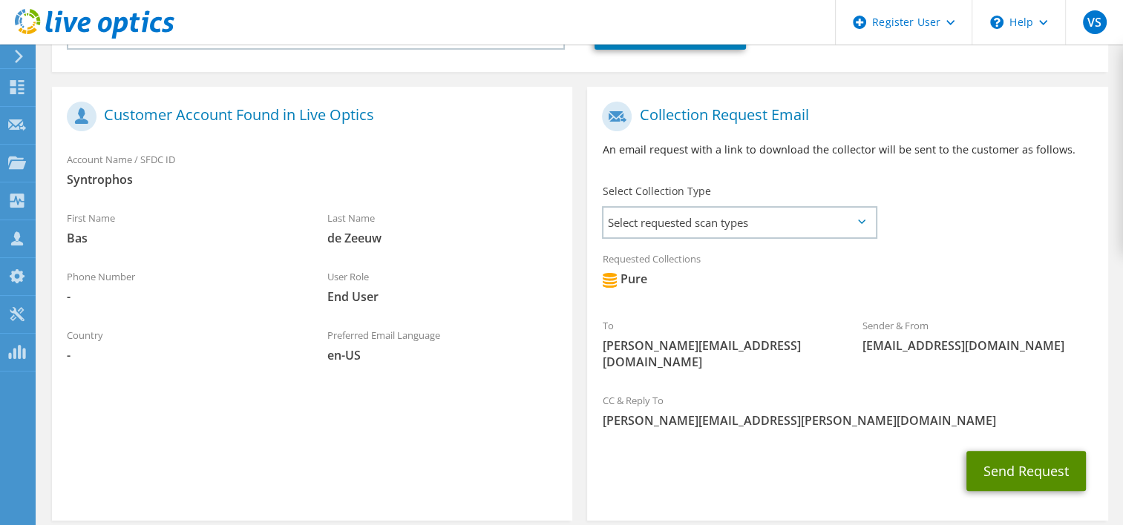
click at [1025, 451] on button "Send Request" at bounding box center [1025, 471] width 119 height 40
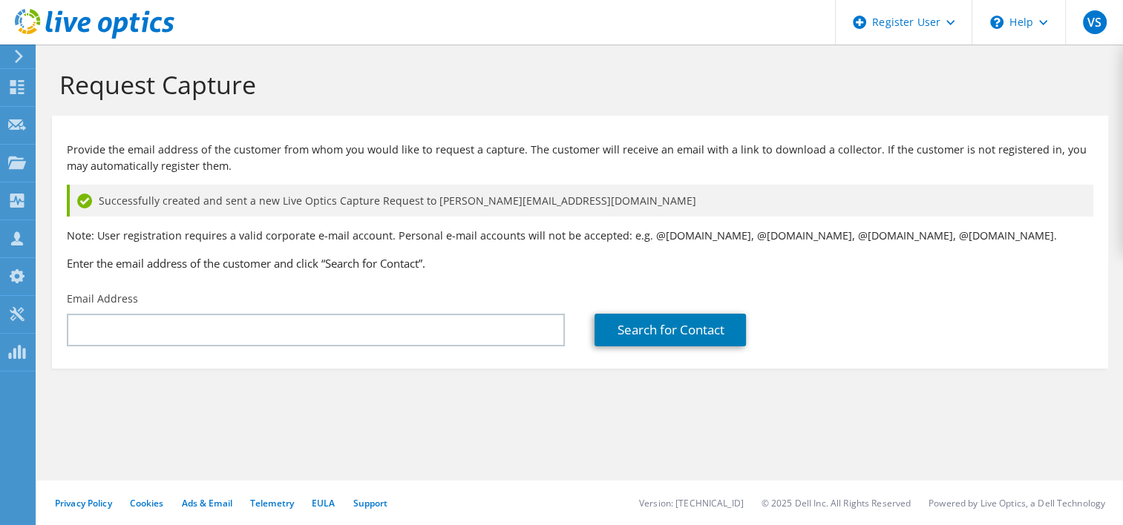
click at [76, 13] on icon at bounding box center [95, 24] width 160 height 30
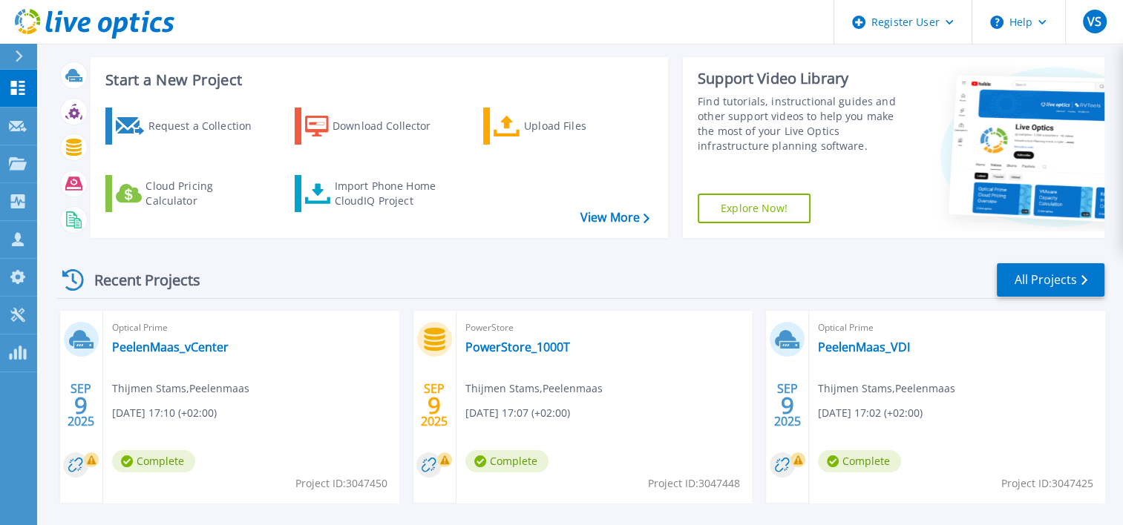
scroll to position [74, 0]
click at [154, 348] on link "PeelenMaas_vCenter" at bounding box center [170, 346] width 116 height 15
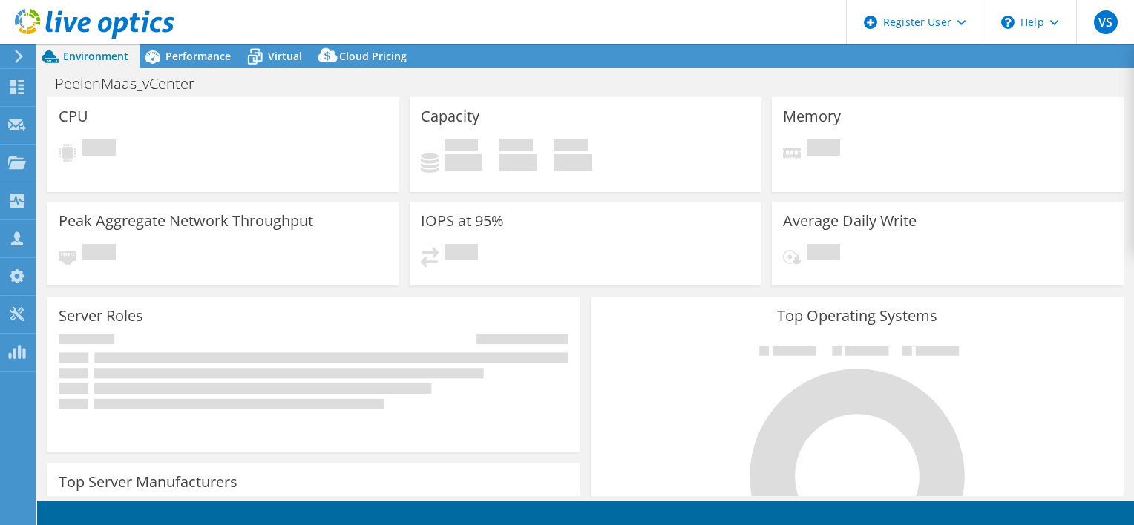
select select "USD"
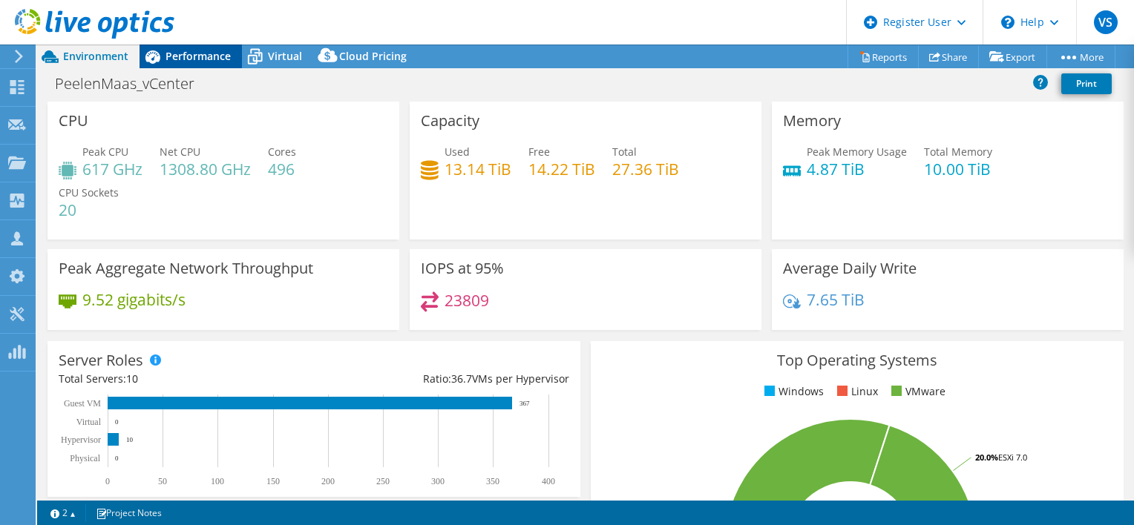
click at [193, 49] on span "Performance" at bounding box center [197, 56] width 65 height 14
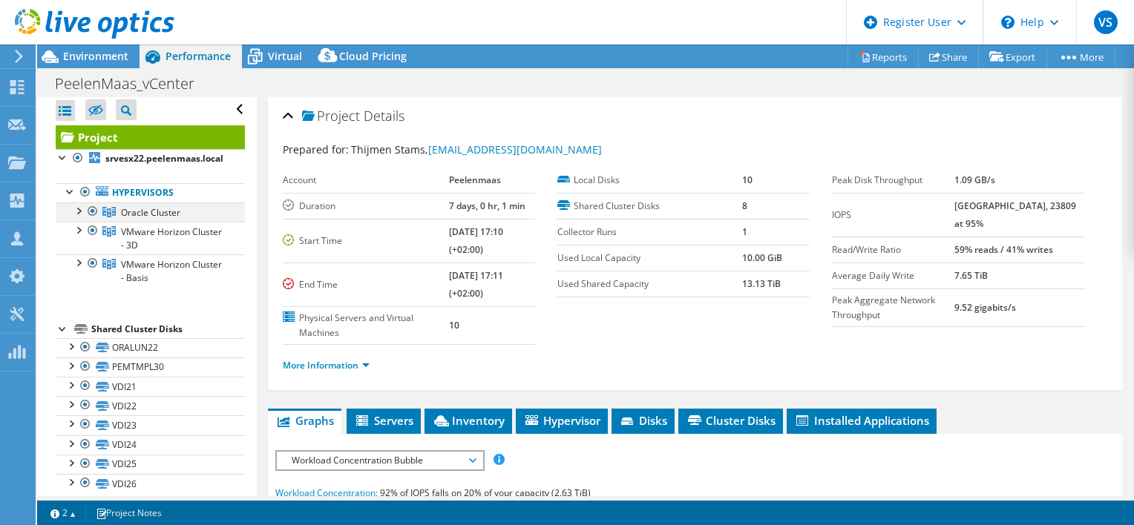
click at [76, 213] on div at bounding box center [77, 210] width 15 height 15
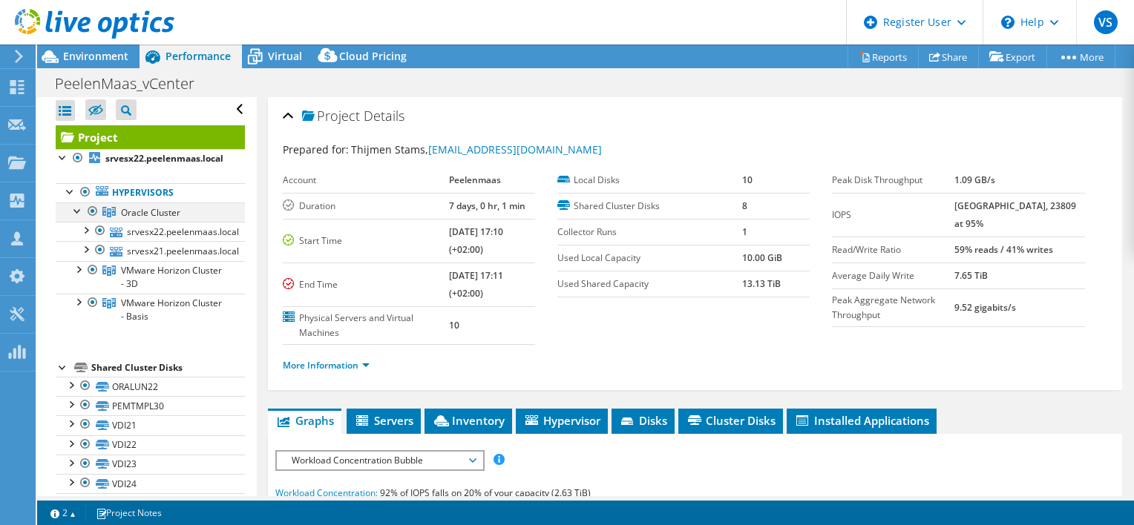
click at [76, 213] on div at bounding box center [77, 210] width 15 height 15
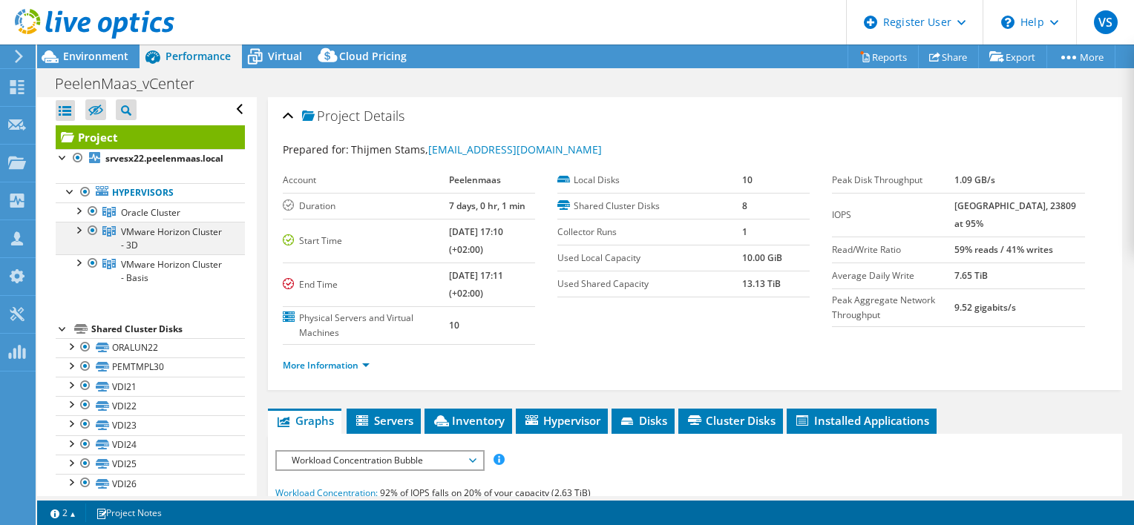
click at [79, 231] on div at bounding box center [77, 229] width 15 height 15
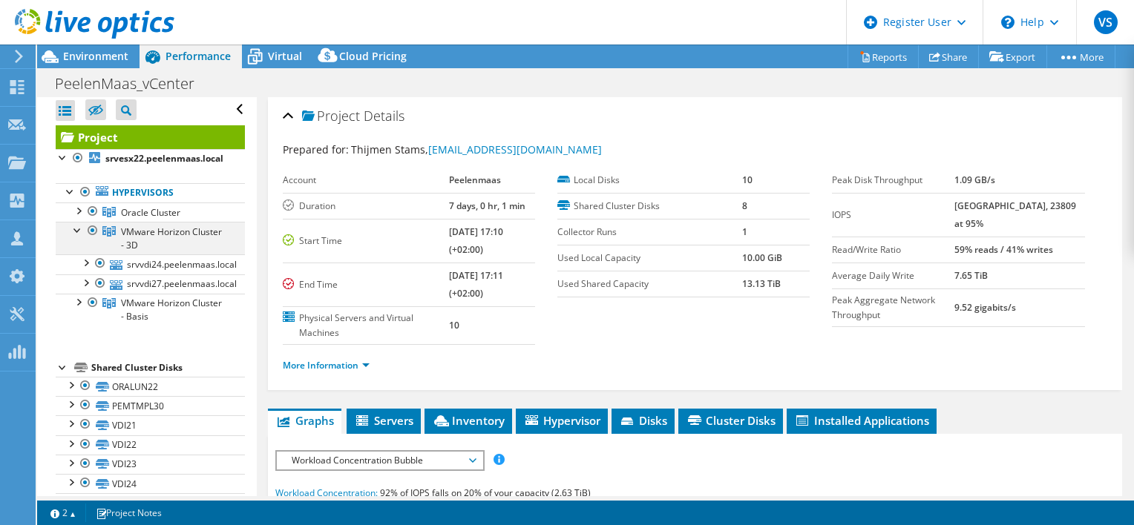
click at [79, 231] on div at bounding box center [77, 229] width 15 height 15
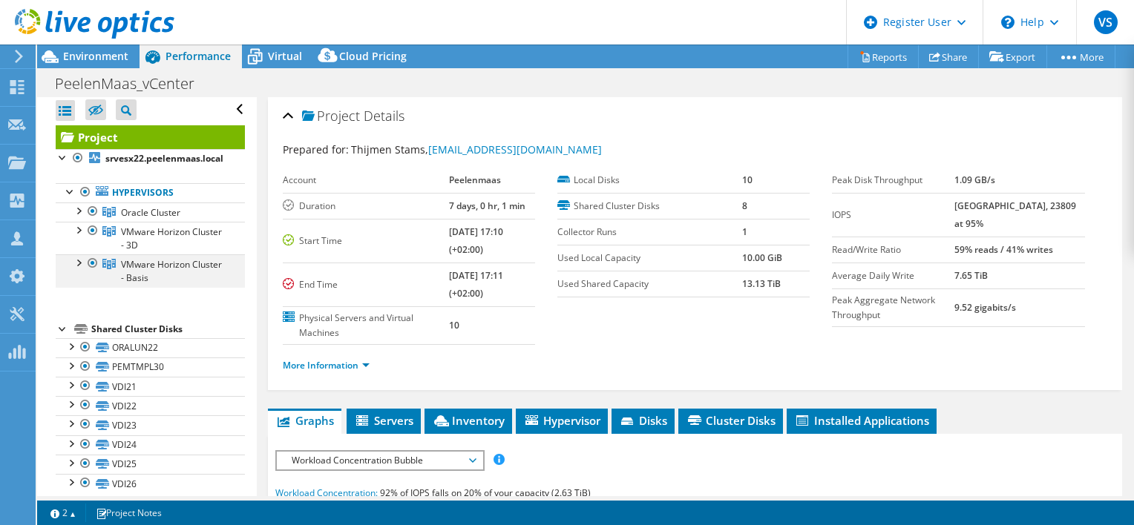
click at [75, 266] on div at bounding box center [77, 261] width 15 height 15
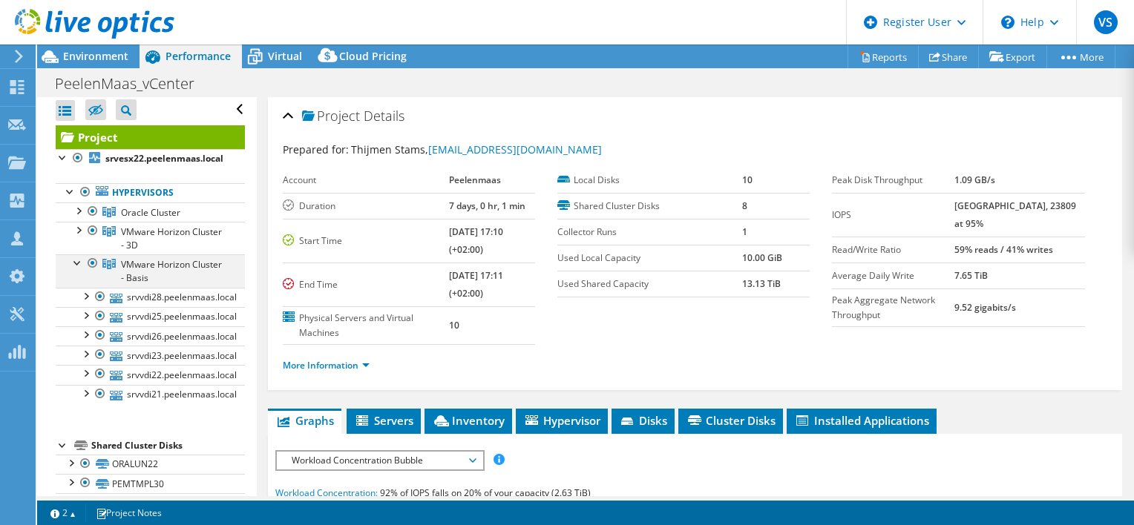
click at [75, 266] on div at bounding box center [77, 261] width 15 height 15
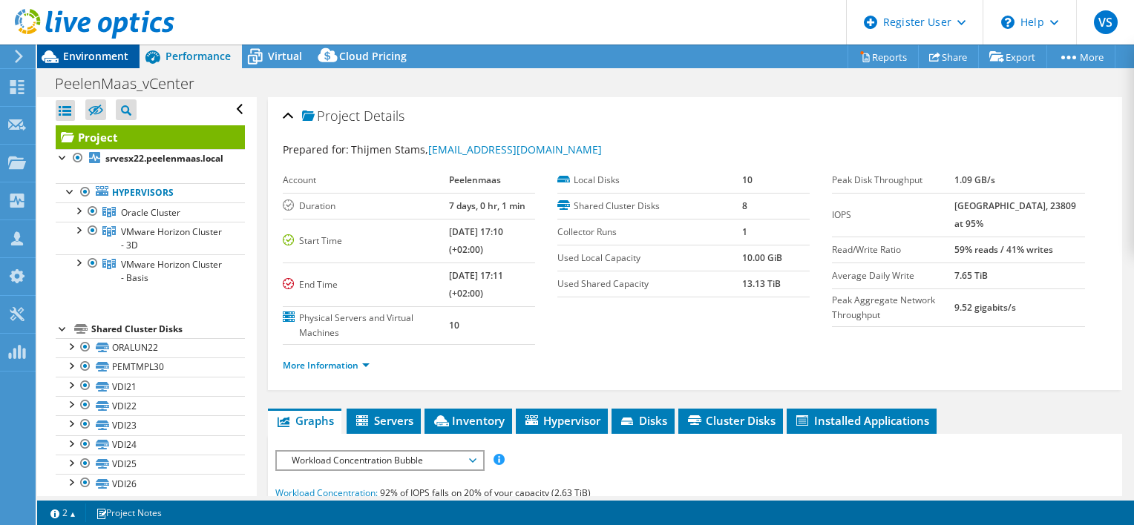
click at [83, 56] on span "Environment" at bounding box center [95, 56] width 65 height 14
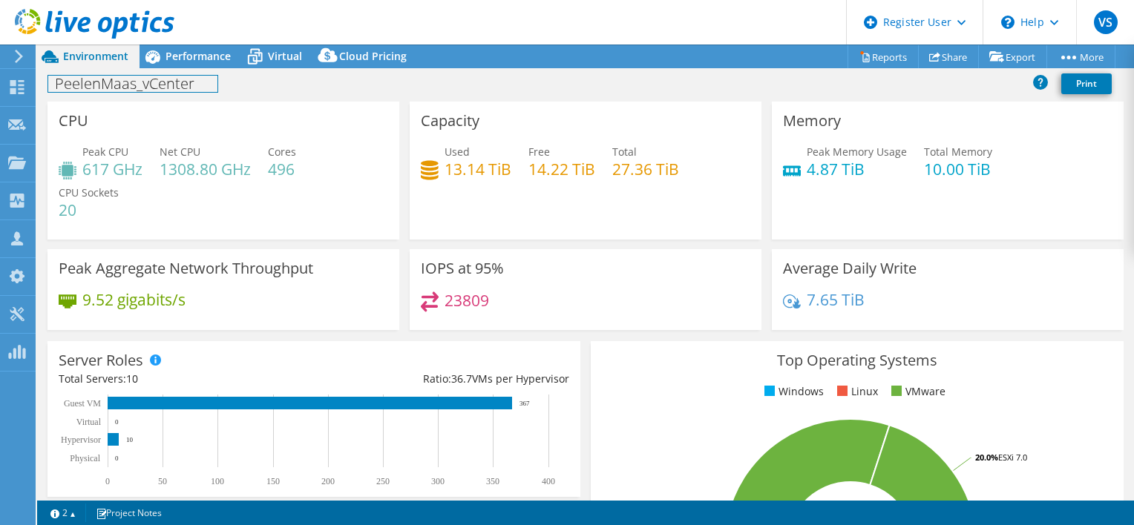
click at [198, 71] on div "PeelenMaas_vCenter Print" at bounding box center [585, 83] width 1097 height 27
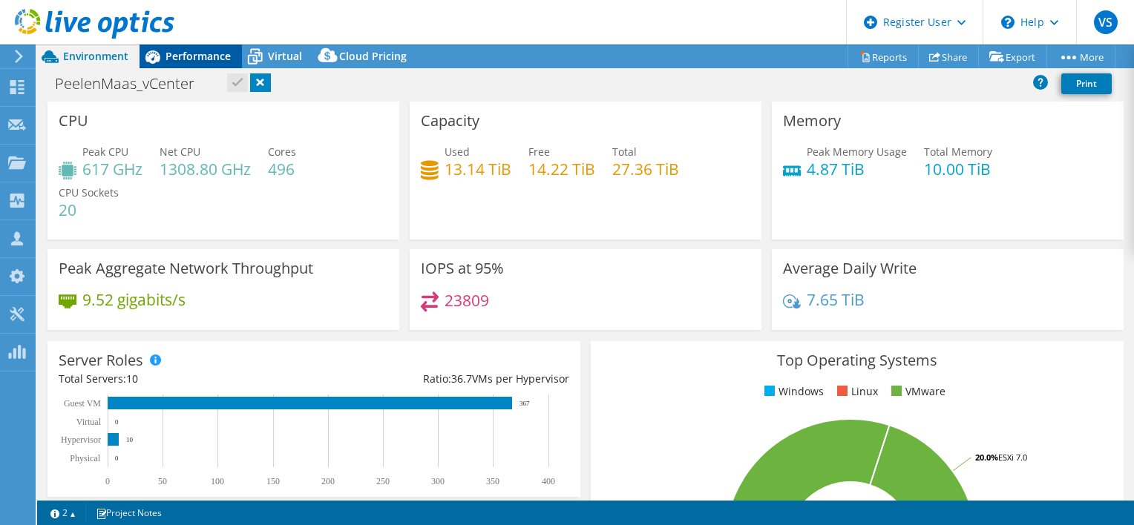
click at [196, 64] on div "Performance" at bounding box center [190, 57] width 102 height 24
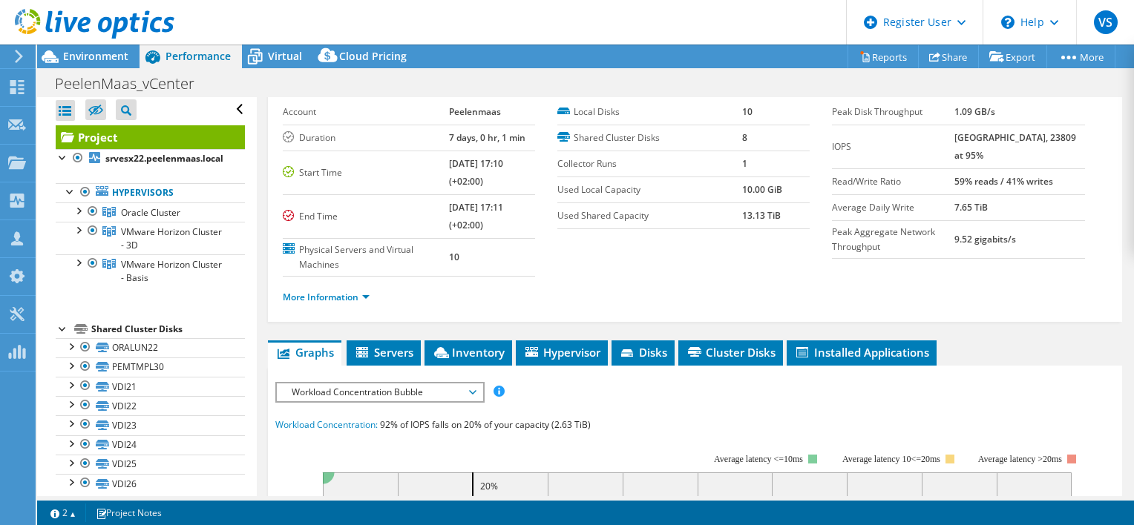
scroll to position [148, 0]
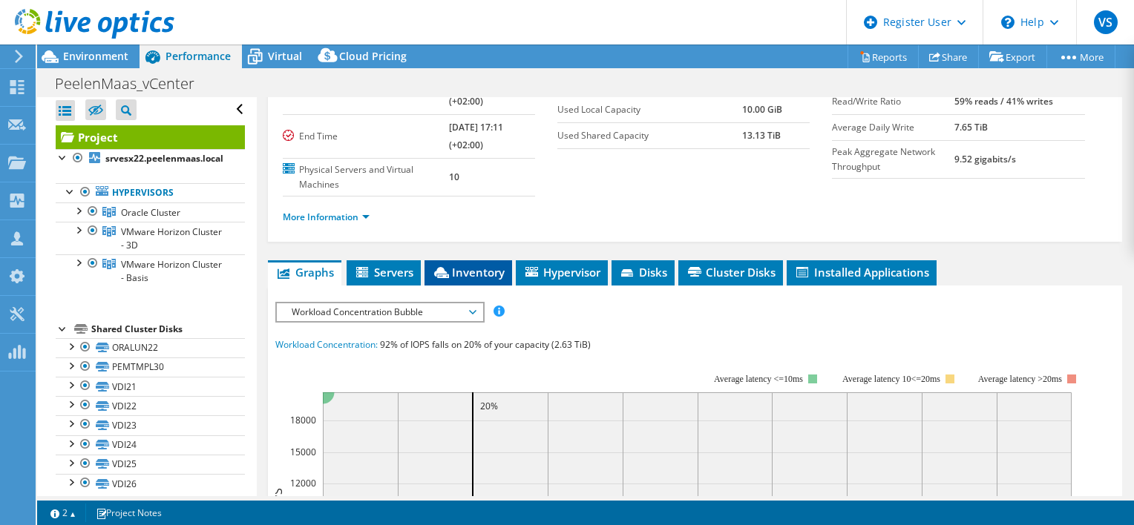
click at [475, 266] on span "Inventory" at bounding box center [468, 272] width 73 height 15
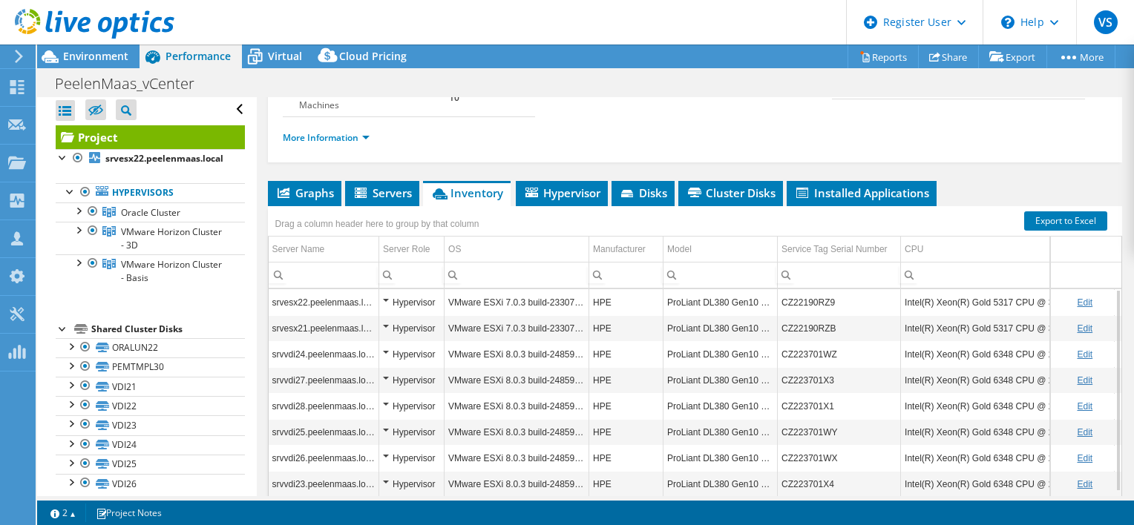
scroll to position [307, 0]
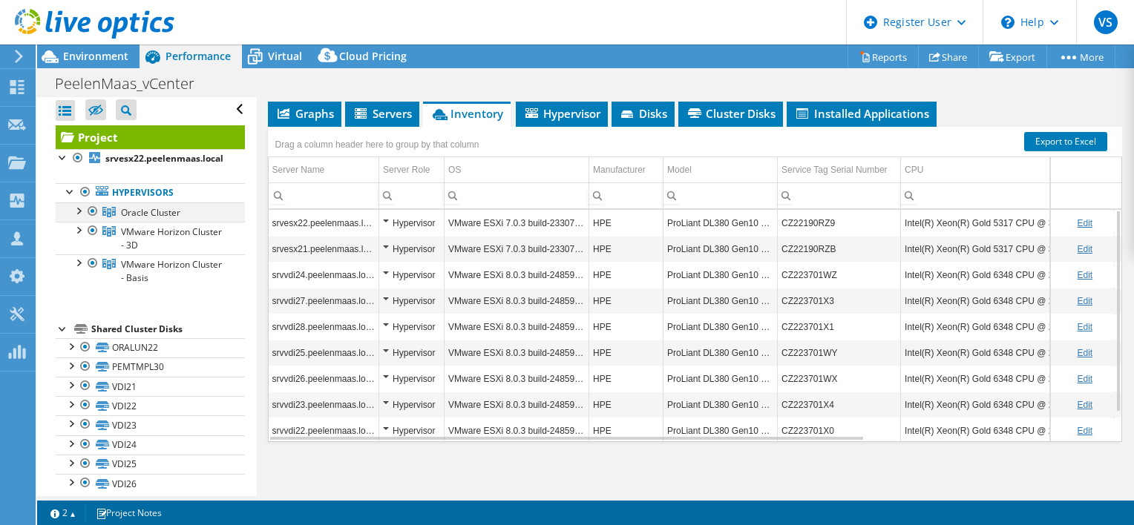
click at [77, 208] on div at bounding box center [77, 210] width 15 height 15
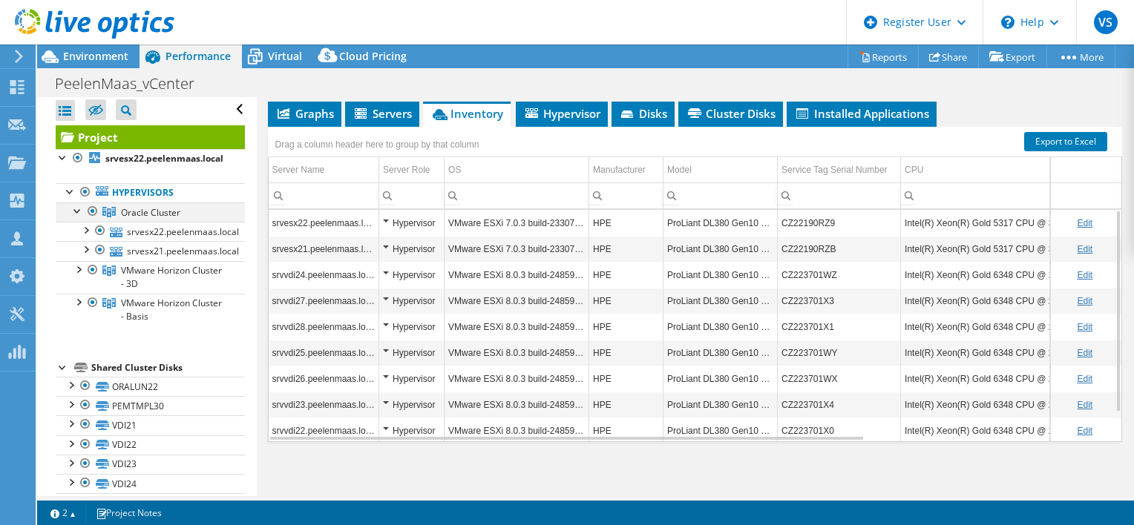
click at [77, 208] on div at bounding box center [77, 210] width 15 height 15
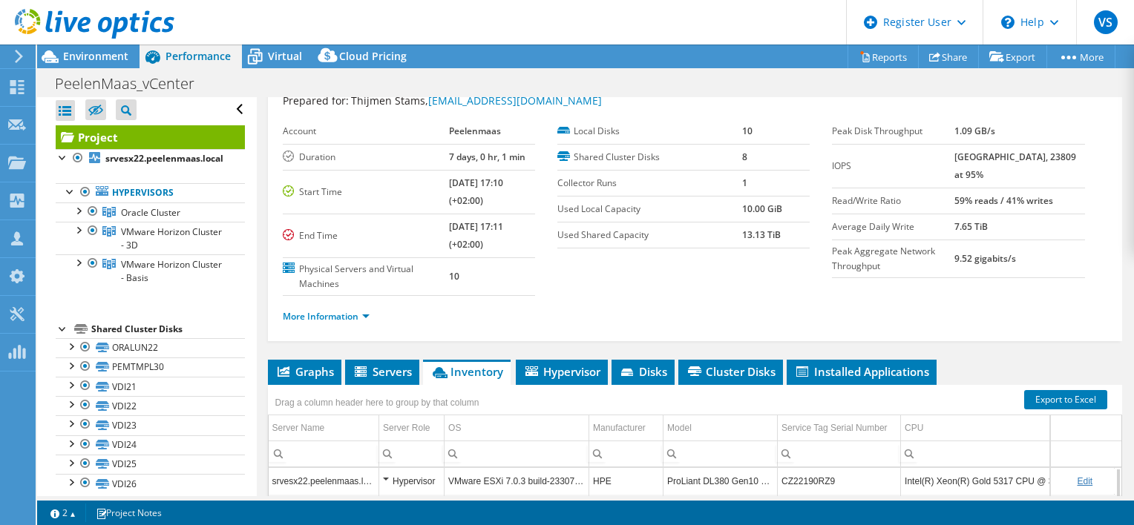
scroll to position [0, 0]
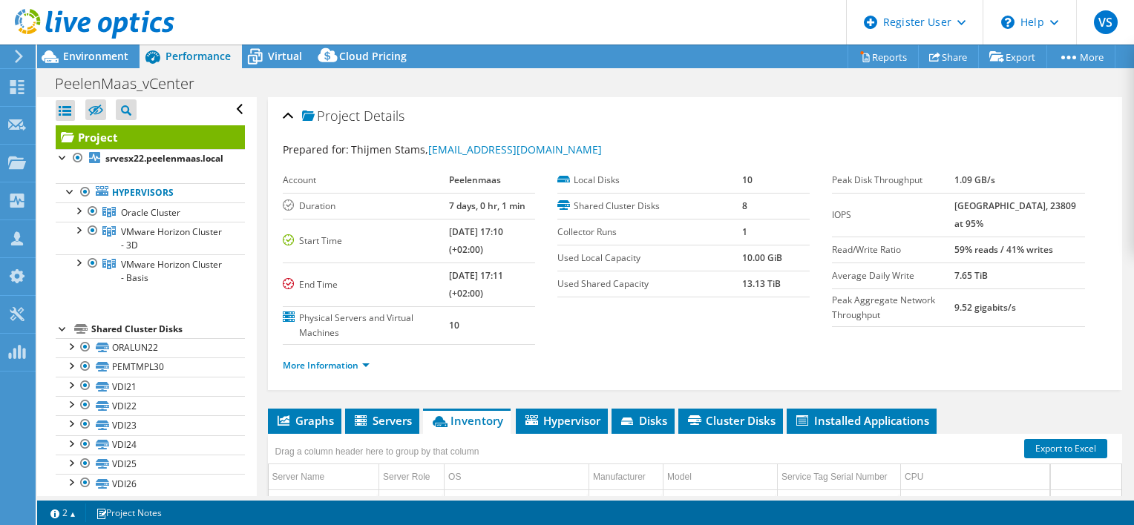
click at [95, 19] on icon at bounding box center [95, 24] width 160 height 30
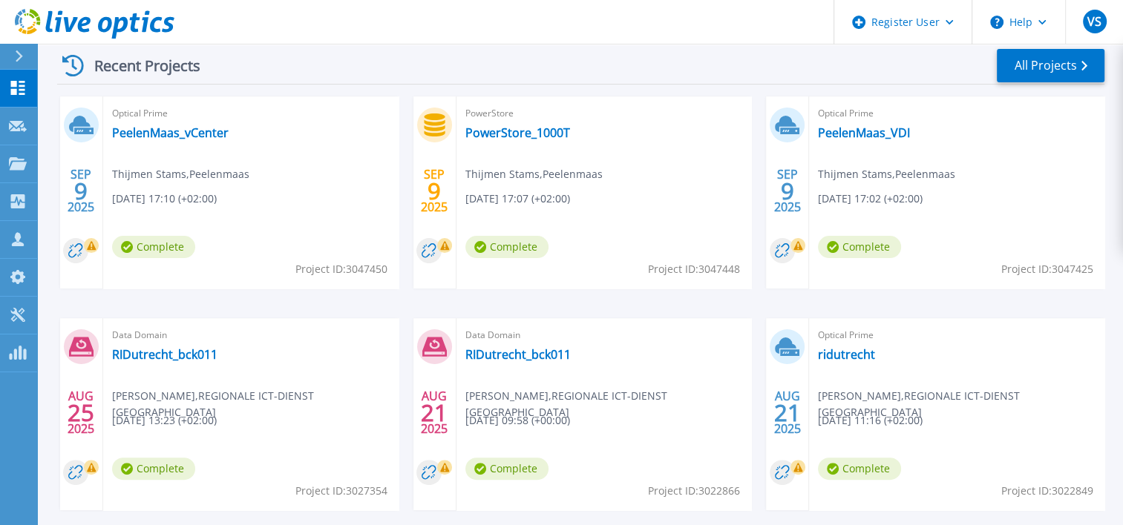
scroll to position [297, 0]
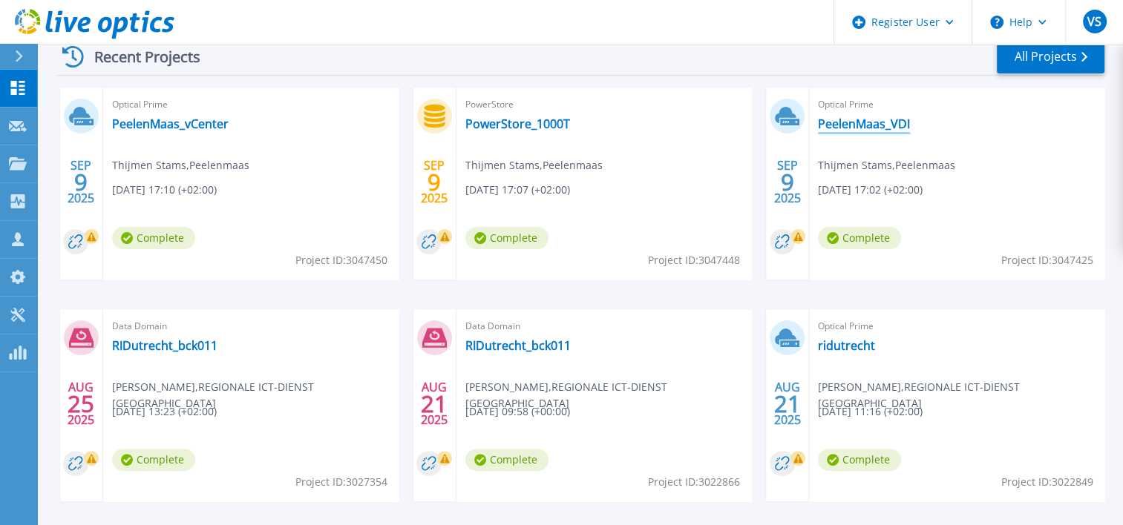
click at [856, 121] on link "PeelenMaas_VDI" at bounding box center [864, 123] width 92 height 15
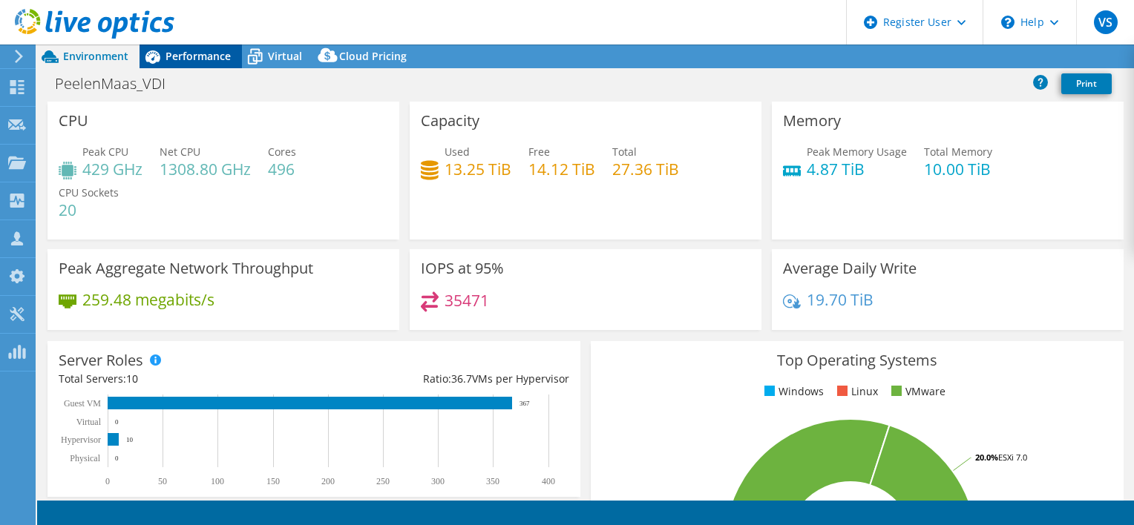
click at [194, 56] on span "Performance" at bounding box center [197, 56] width 65 height 14
